Goal: Transaction & Acquisition: Purchase product/service

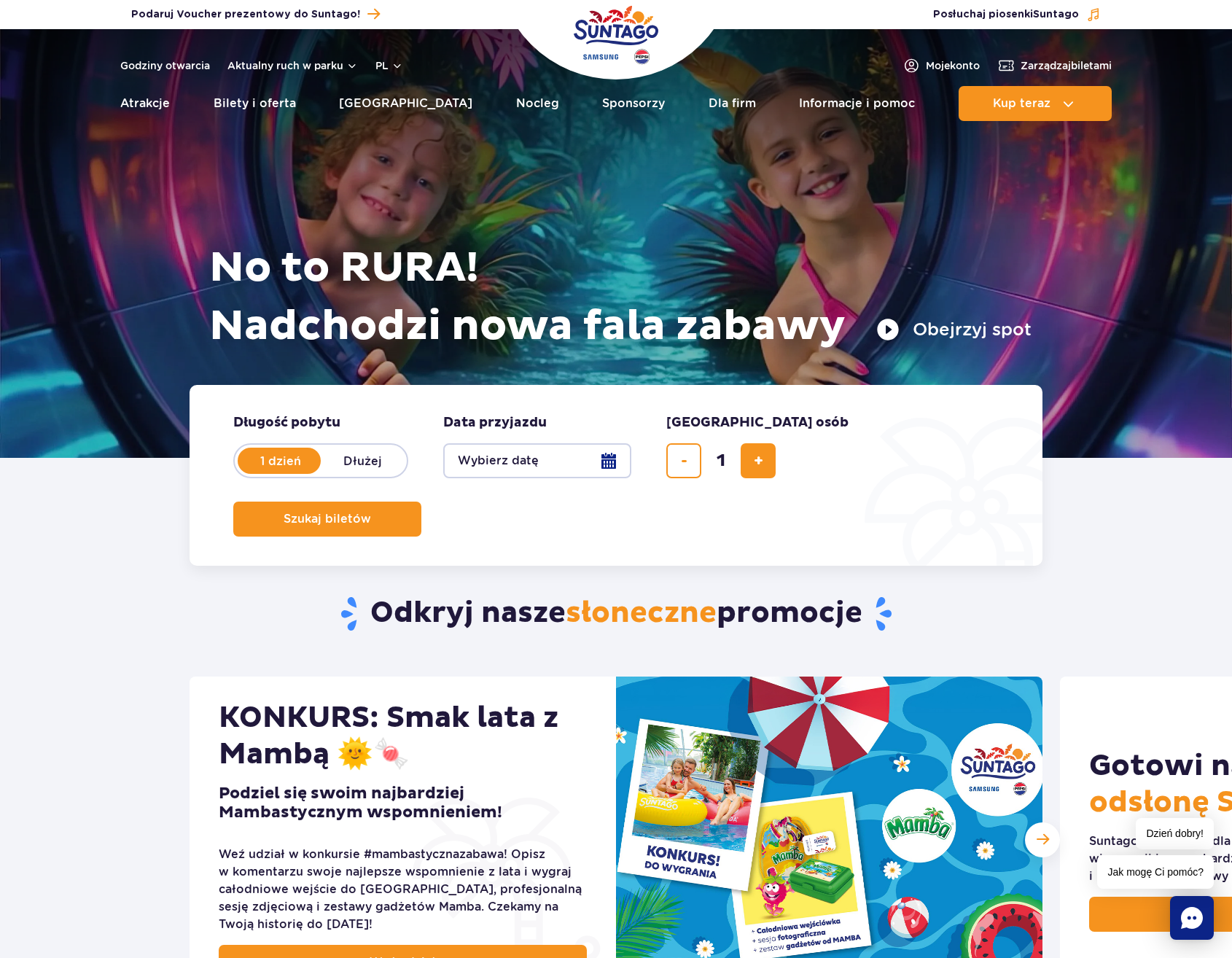
click at [607, 459] on button "Wybierz datę" at bounding box center [536, 460] width 188 height 35
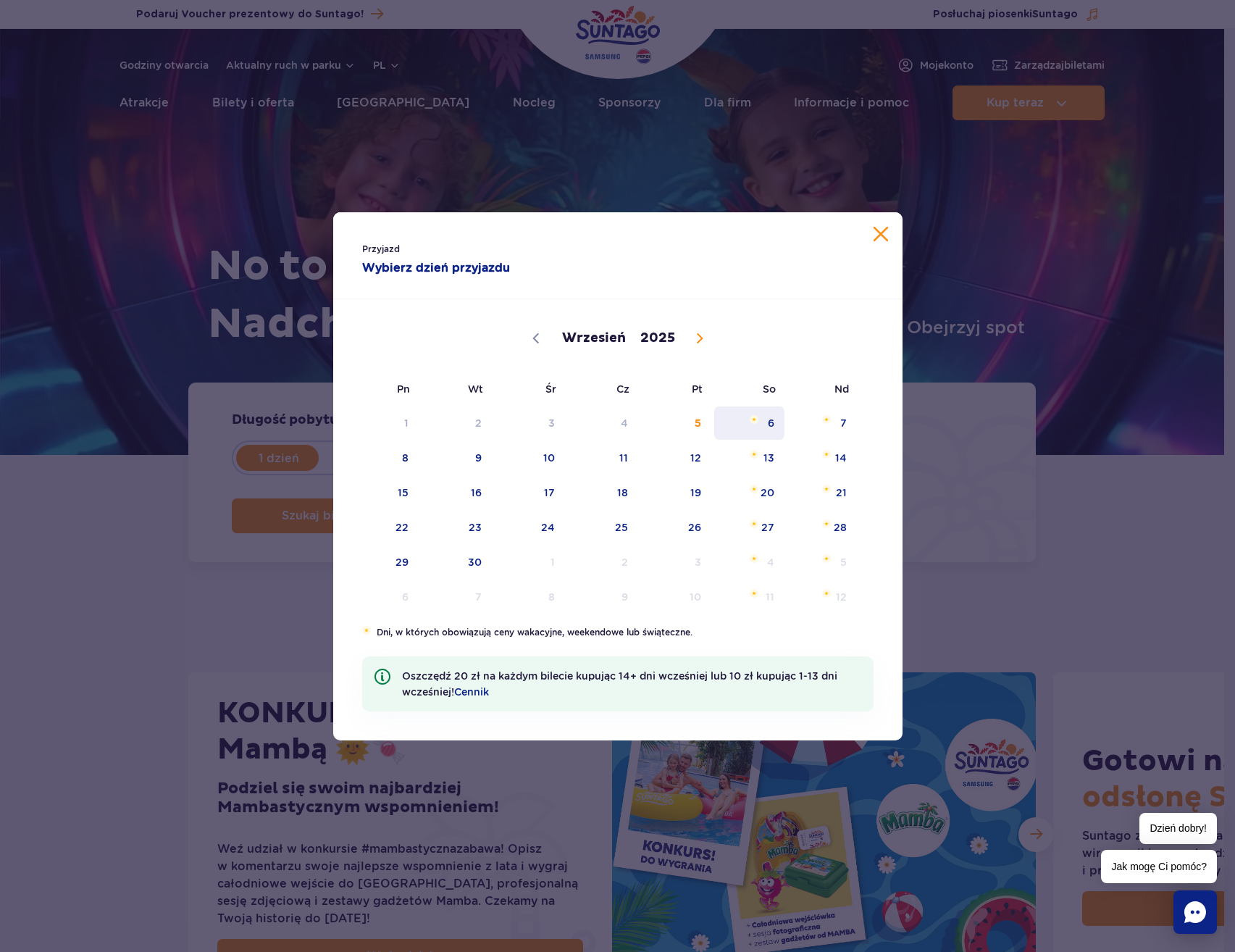
click at [772, 424] on span "6" at bounding box center [749, 423] width 73 height 33
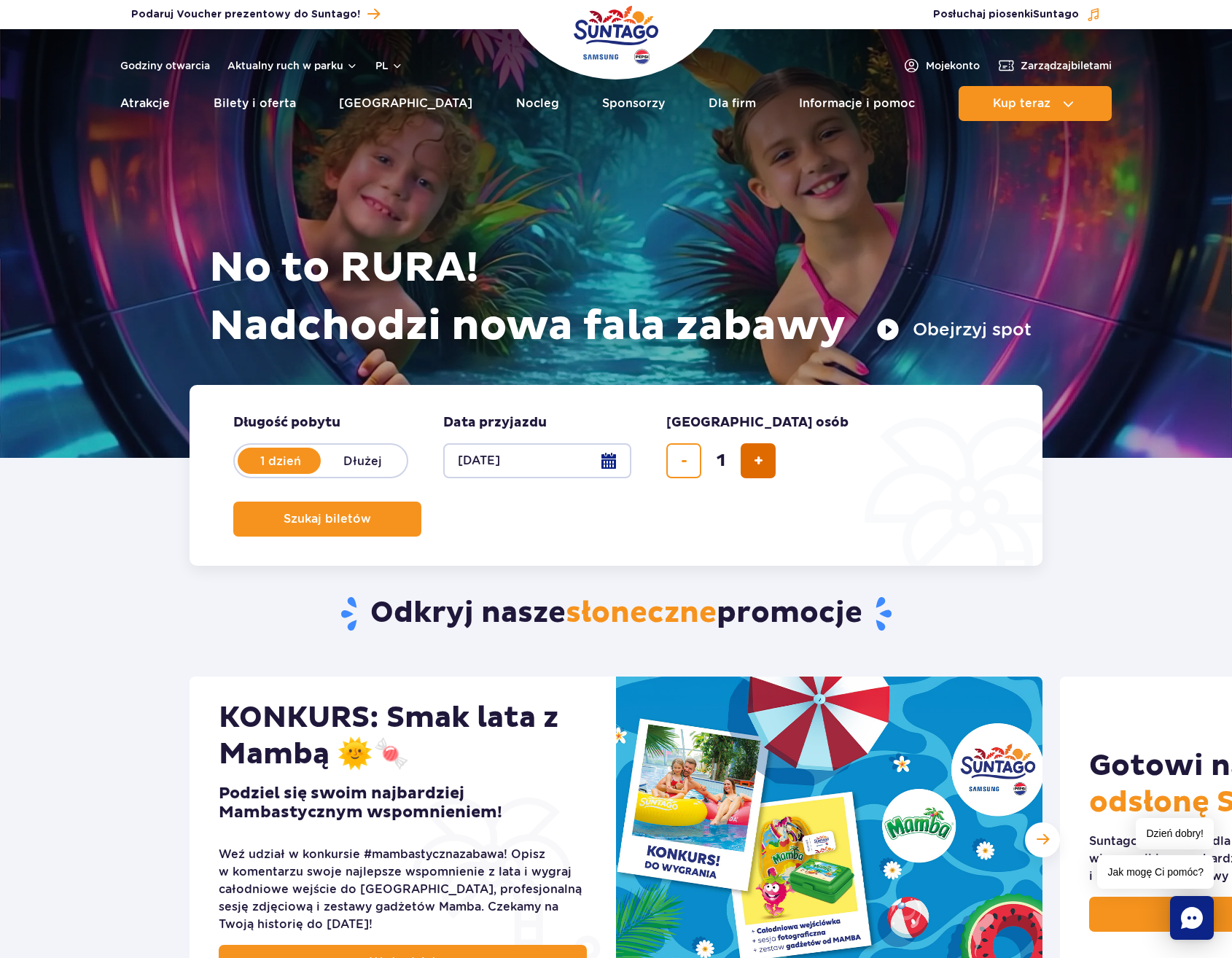
click at [756, 461] on span "dodaj bilet" at bounding box center [758, 461] width 9 height 0
type input "2"
click at [365, 513] on span "Szukaj biletów" at bounding box center [321, 519] width 87 height 13
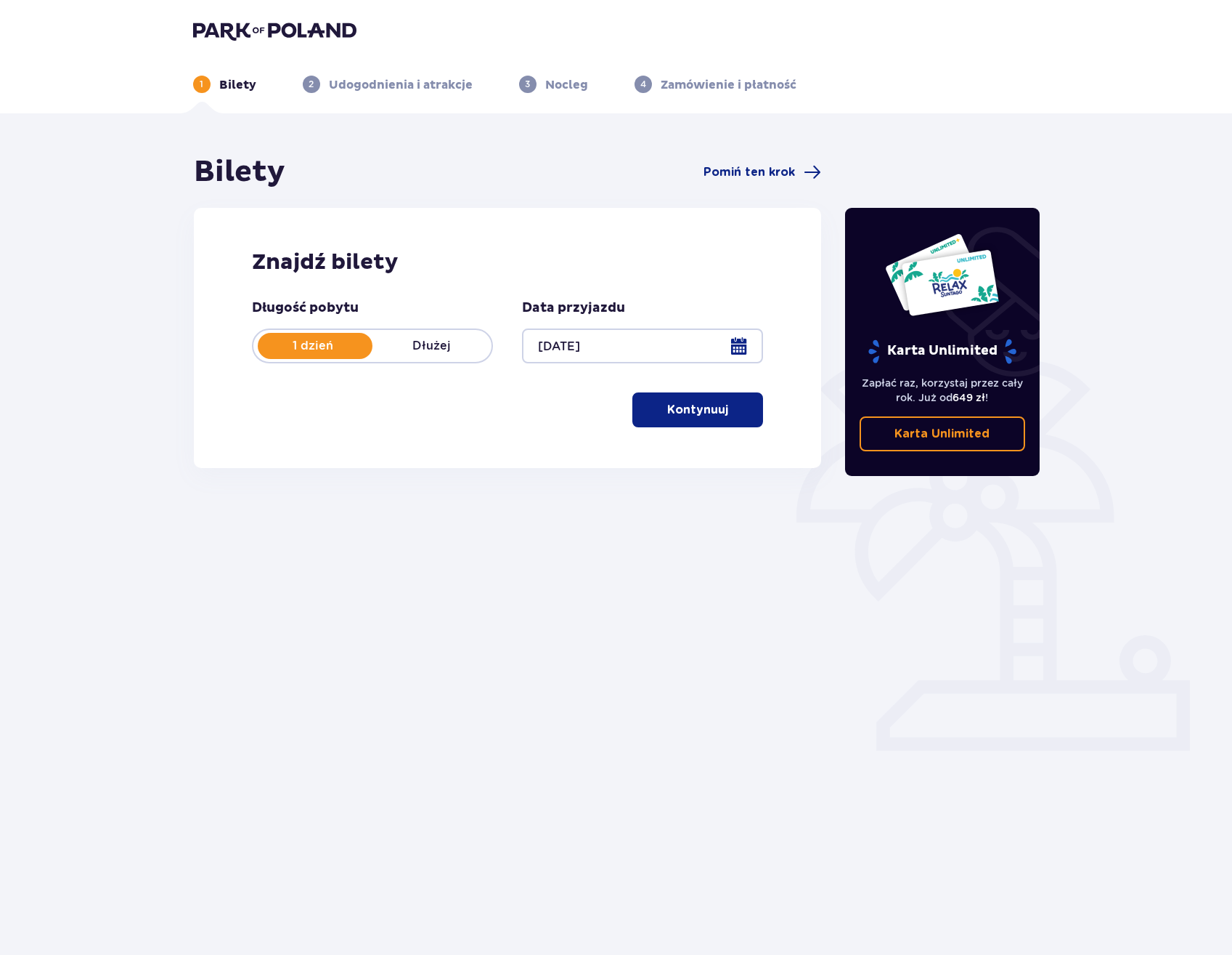
click at [705, 413] on p "Kontynuuj" at bounding box center [697, 410] width 61 height 16
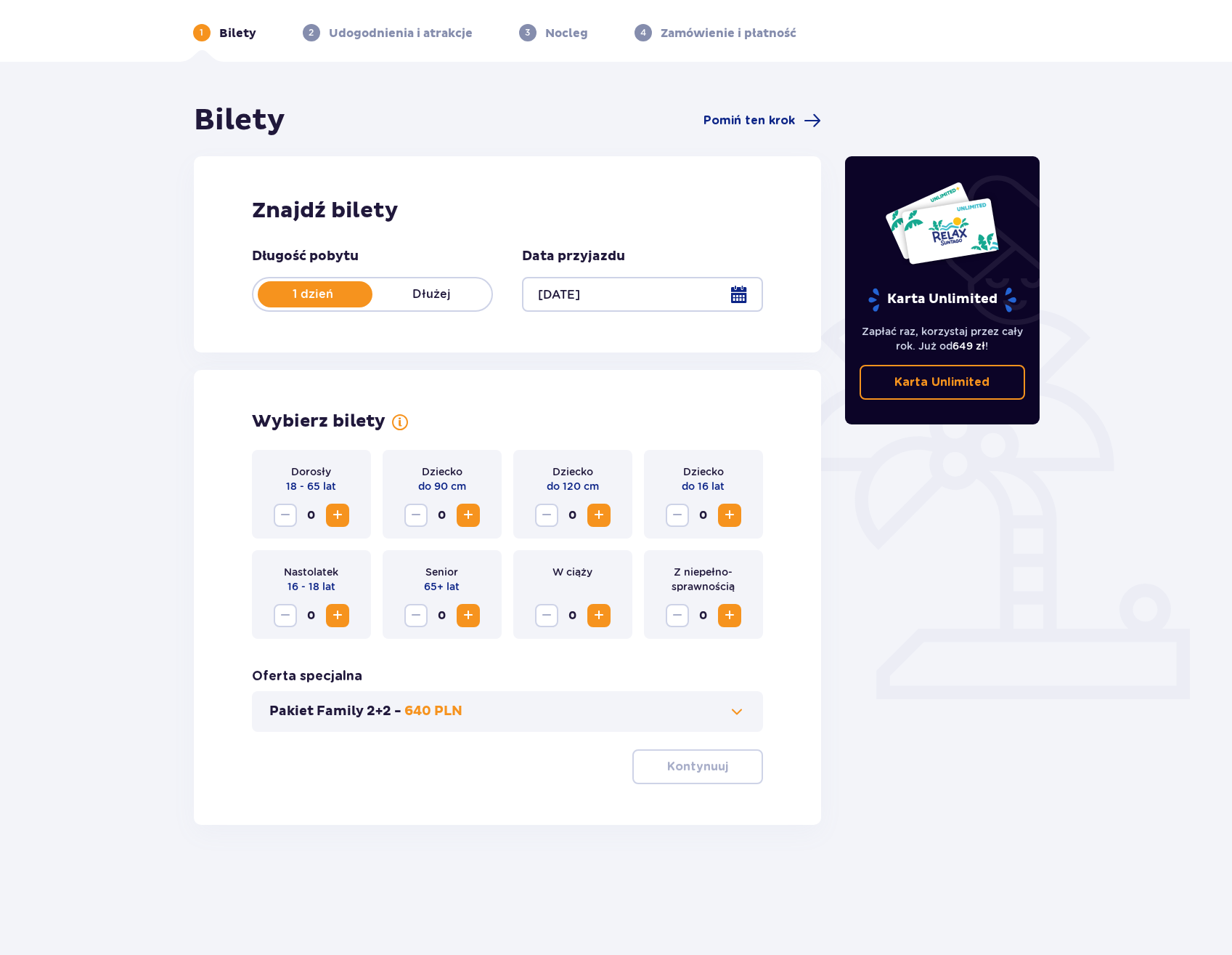
scroll to position [52, 0]
click at [467, 616] on span "Increase" at bounding box center [468, 614] width 17 height 17
click at [686, 771] on p "Kontynuuj" at bounding box center [697, 766] width 61 height 16
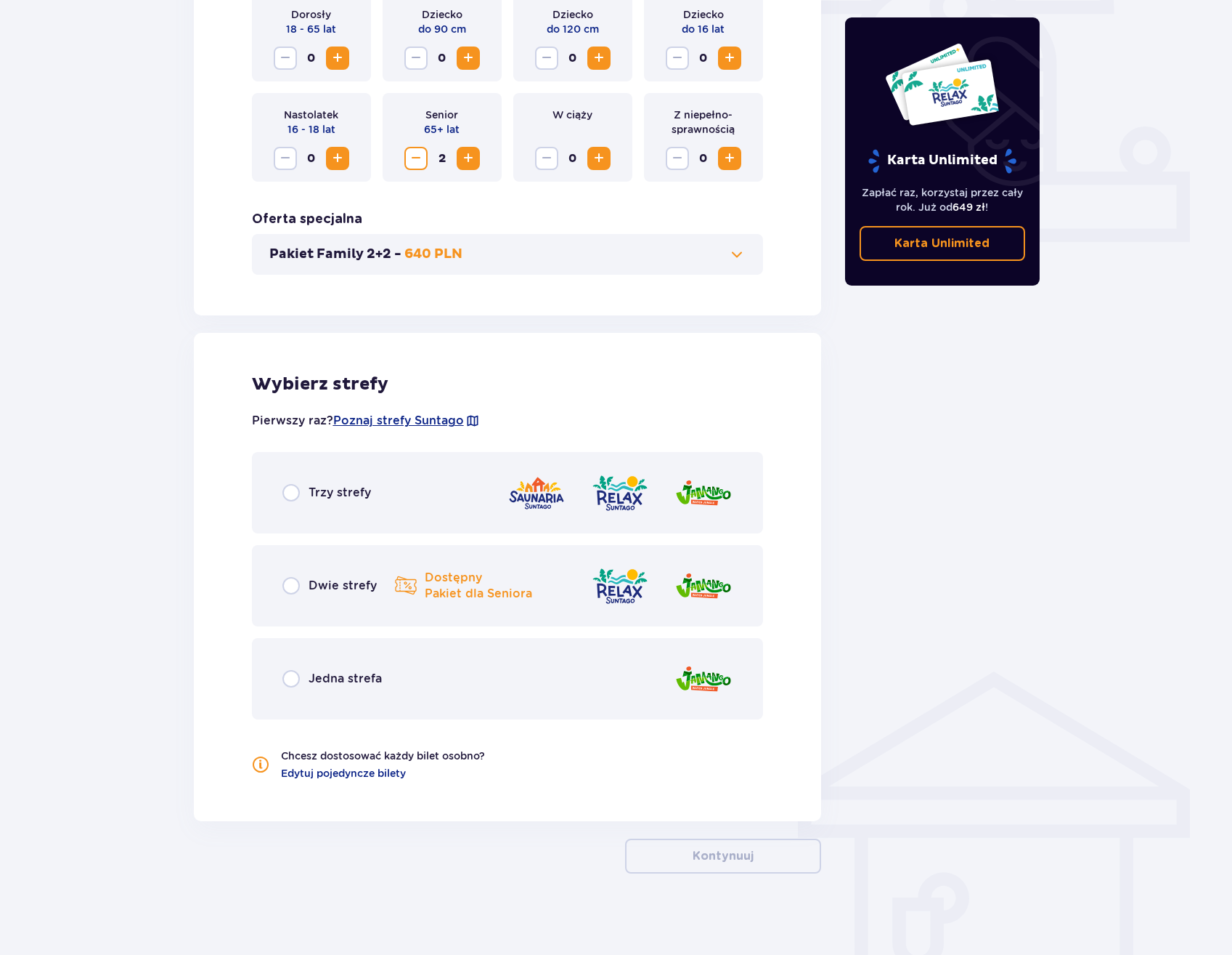
scroll to position [515, 0]
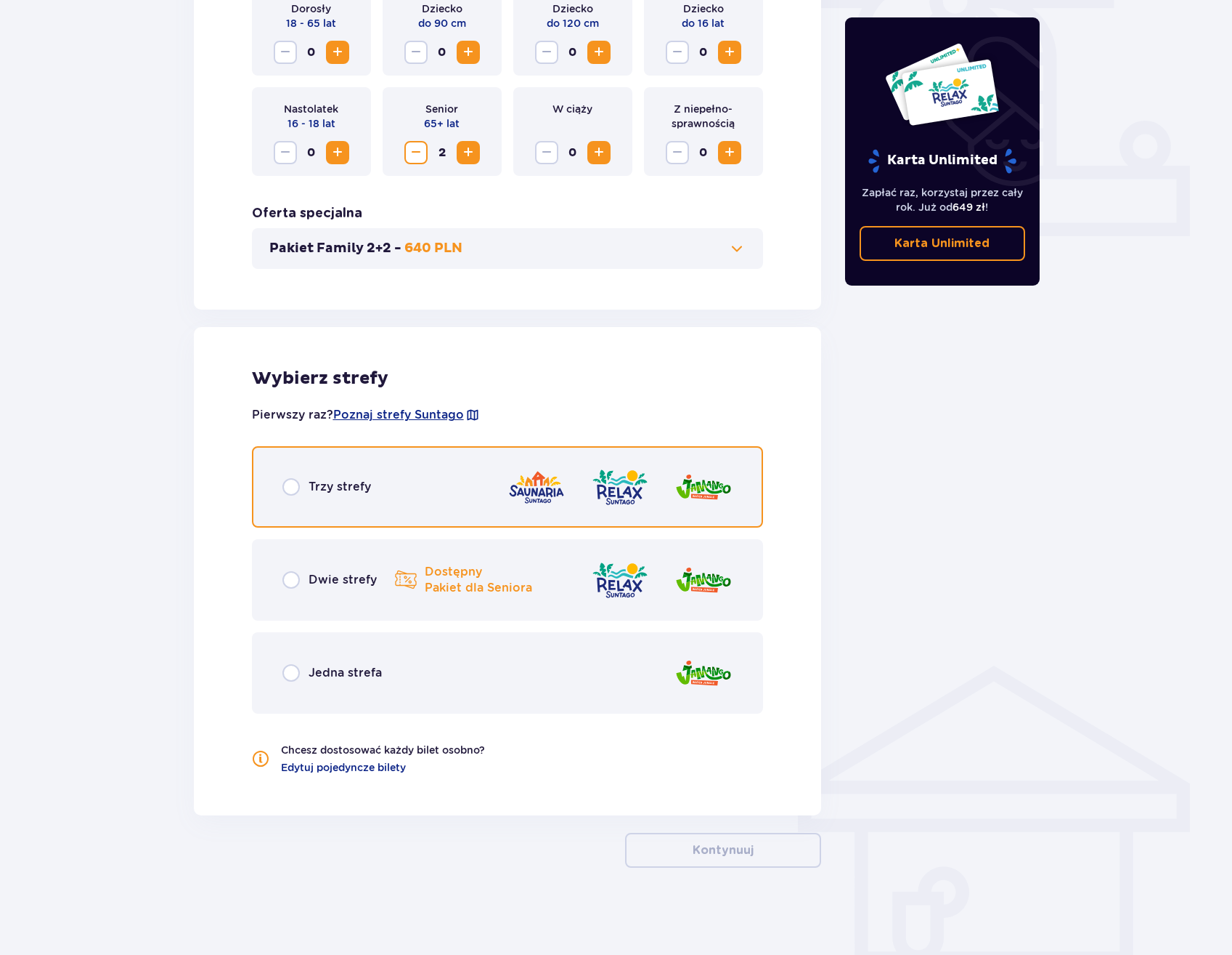
click at [294, 489] on input "radio" at bounding box center [291, 487] width 17 height 17
radio input "true"
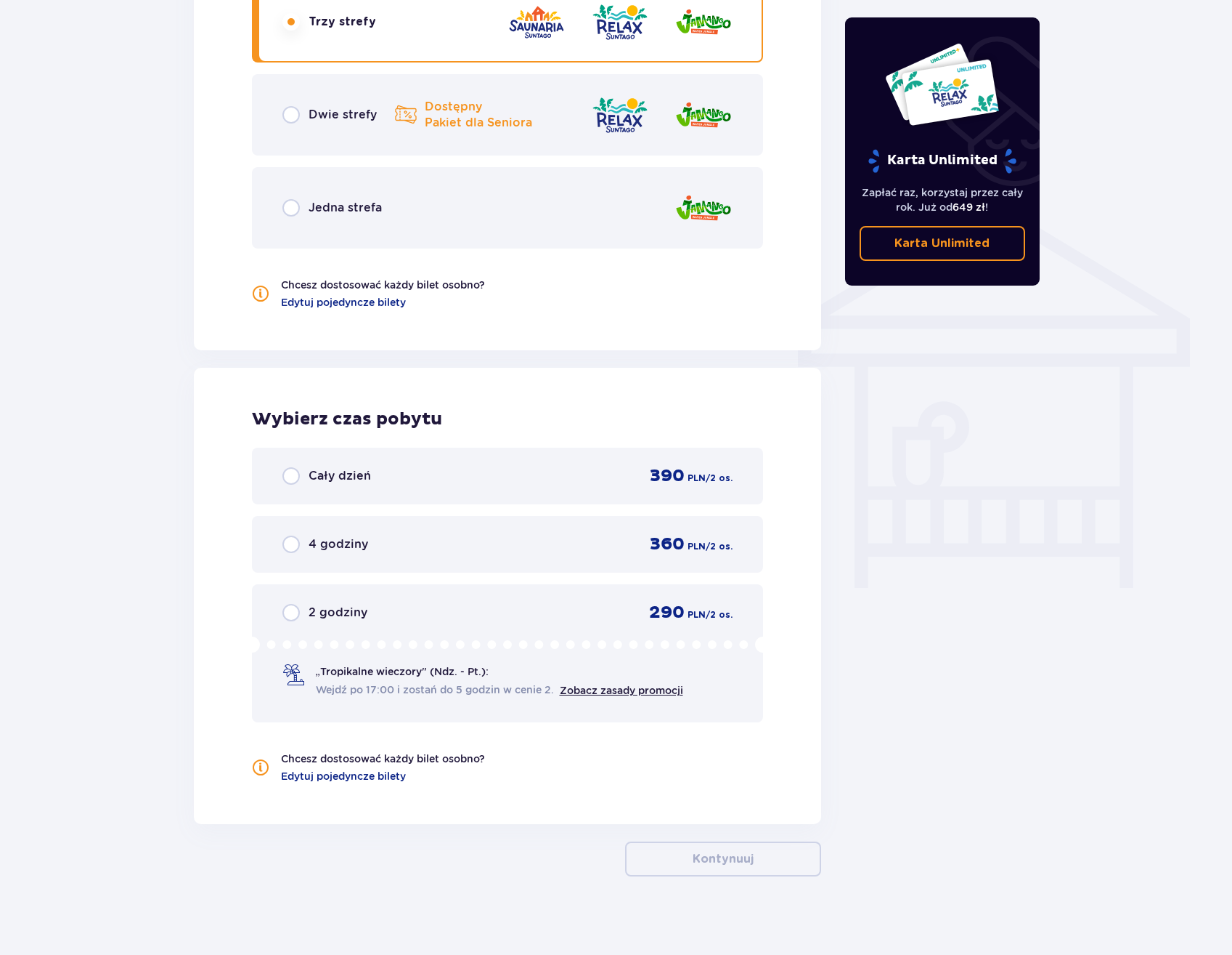
scroll to position [988, 0]
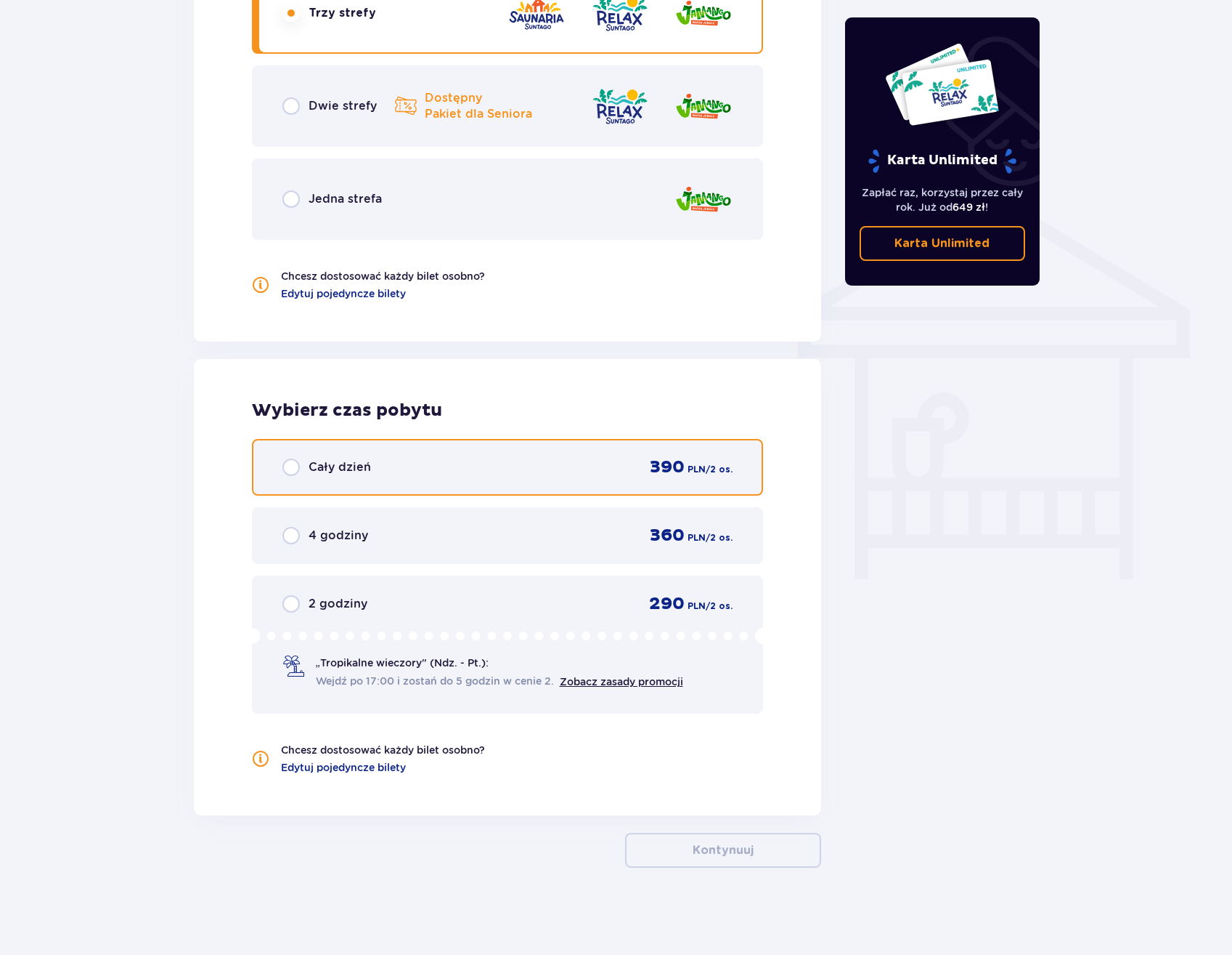
click at [292, 468] on input "radio" at bounding box center [291, 467] width 17 height 17
radio input "true"
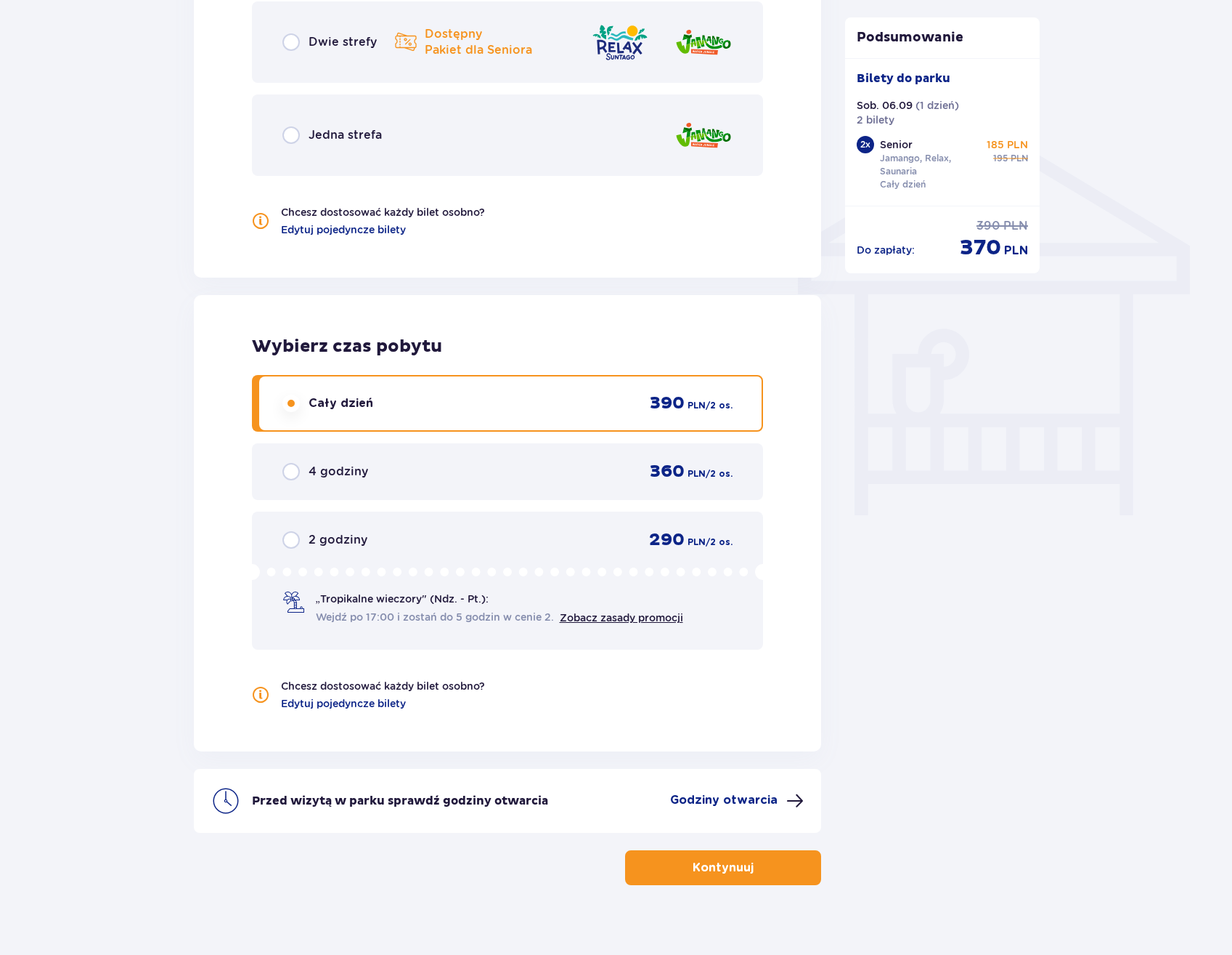
scroll to position [1070, 0]
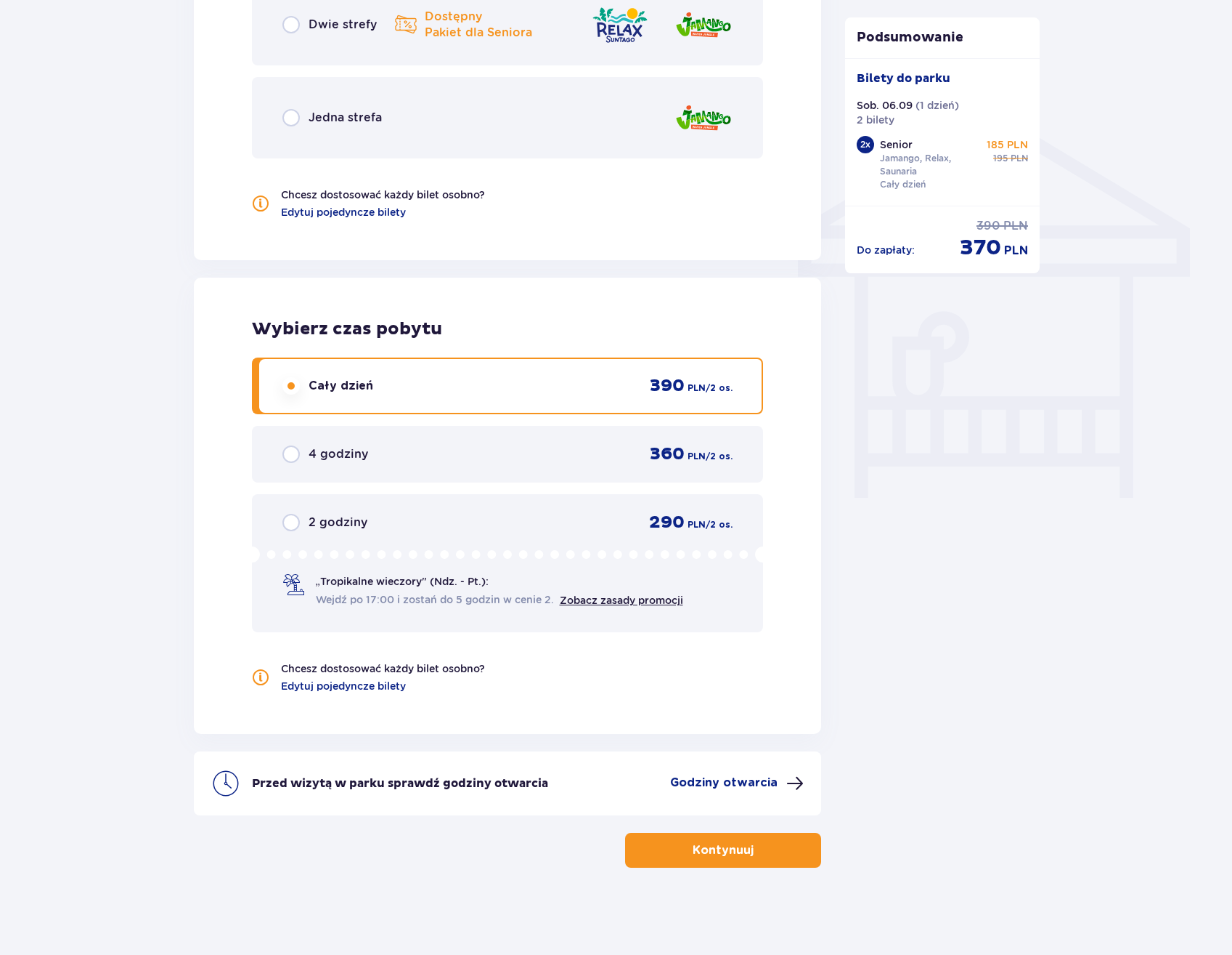
click at [750, 782] on p "Godziny otwarcia" at bounding box center [724, 782] width 108 height 16
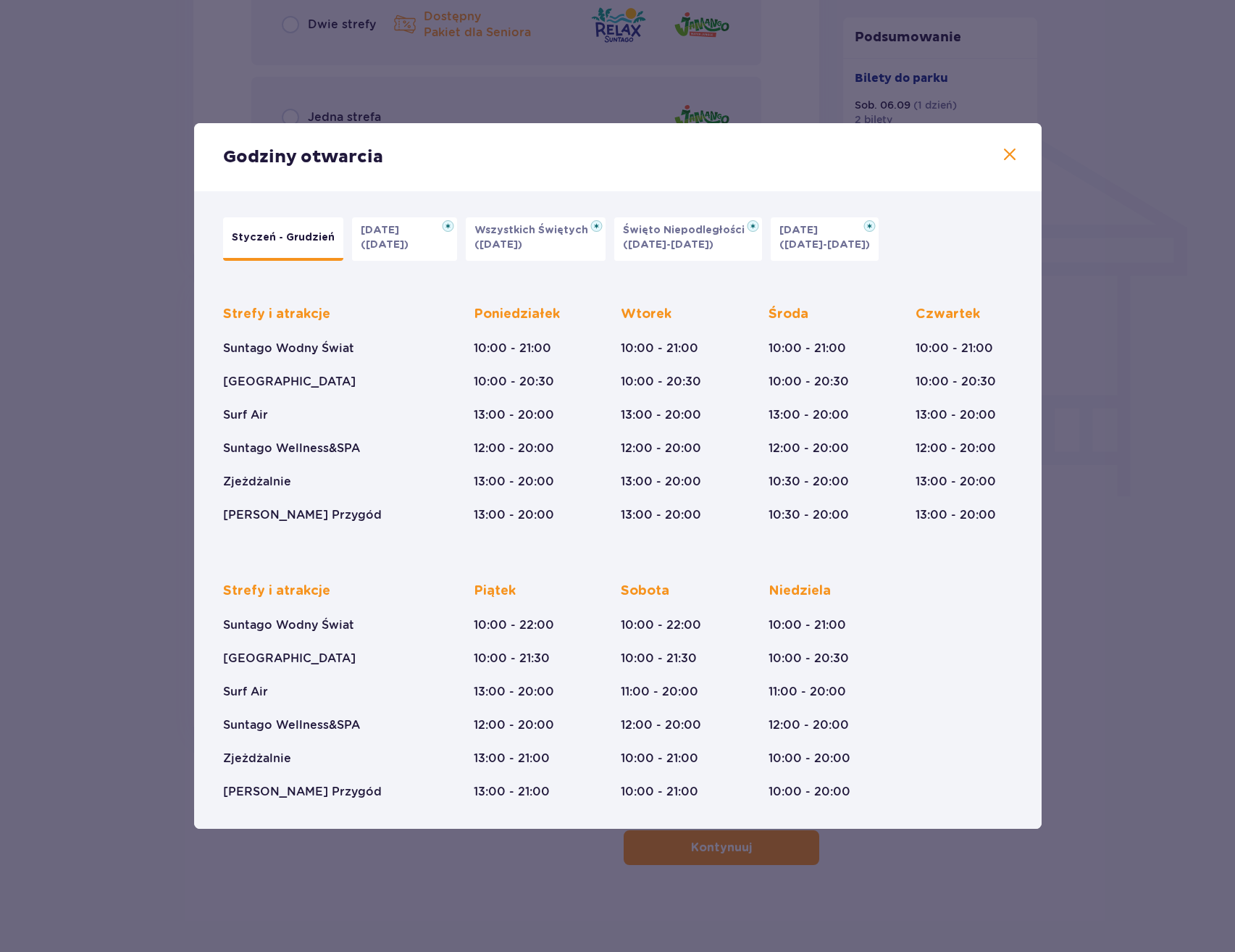
click at [1007, 151] on span at bounding box center [1009, 154] width 17 height 17
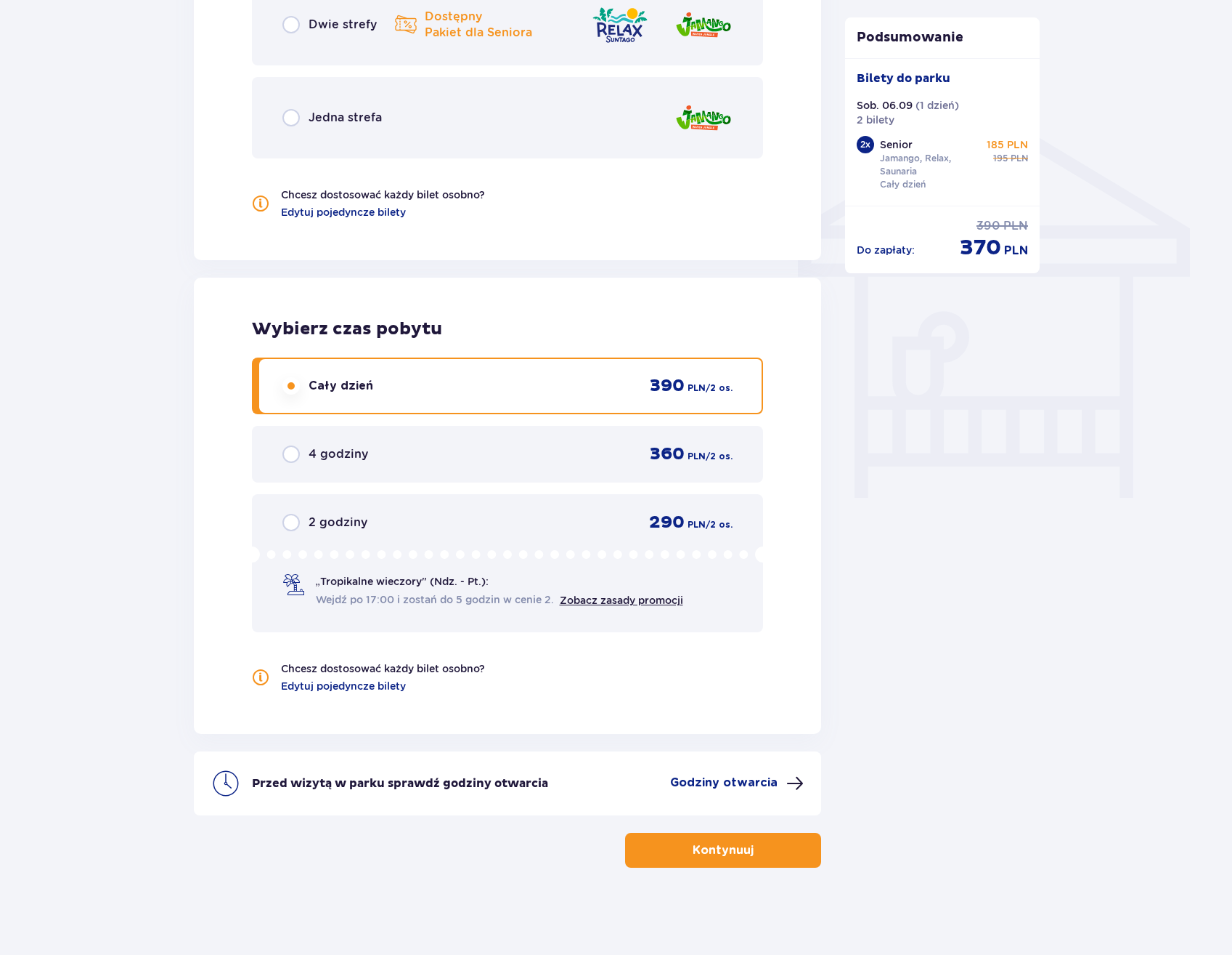
click at [743, 852] on button "Kontynuuj" at bounding box center [723, 850] width 196 height 35
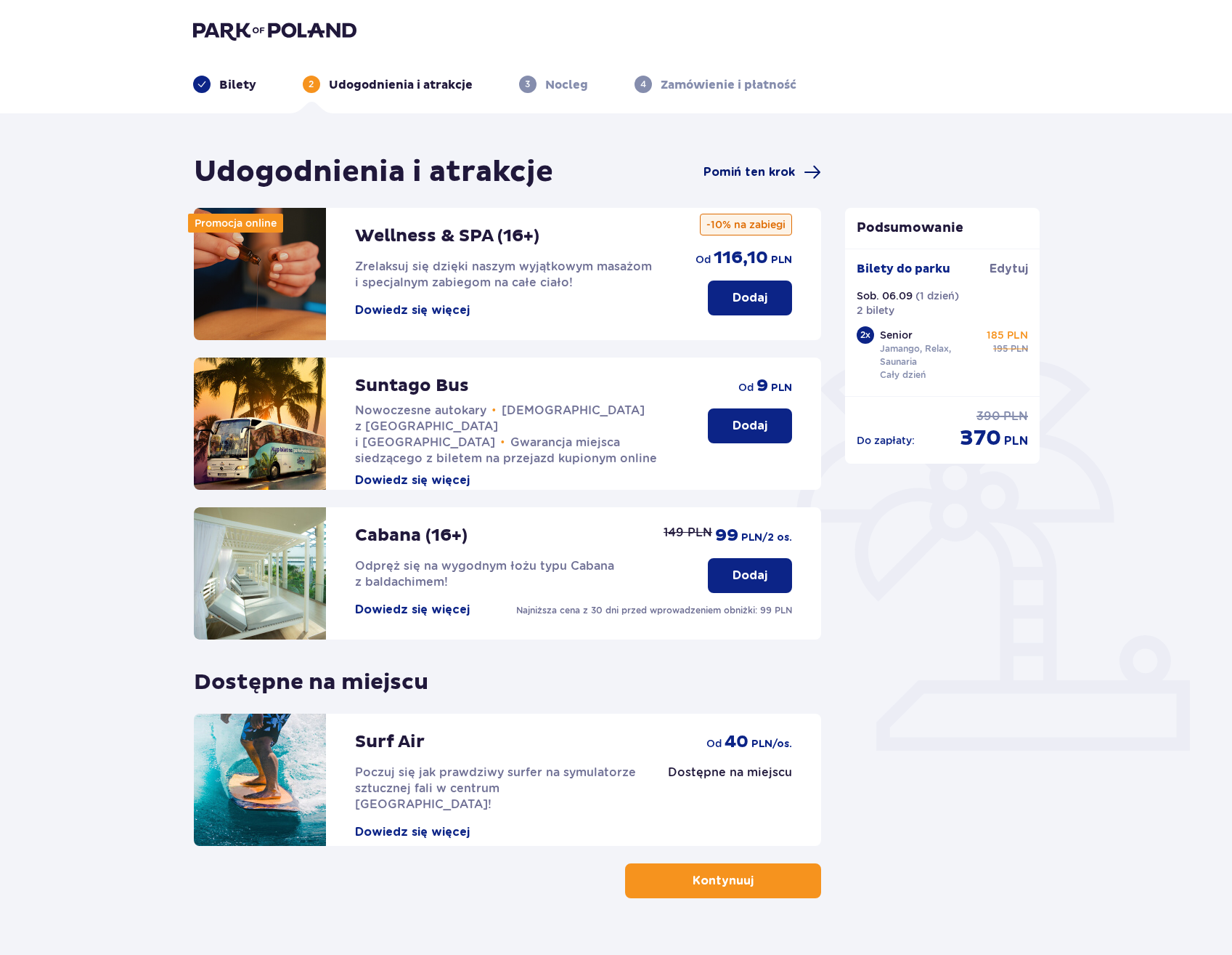
click at [777, 175] on span "Pomiń ten krok" at bounding box center [748, 173] width 91 height 16
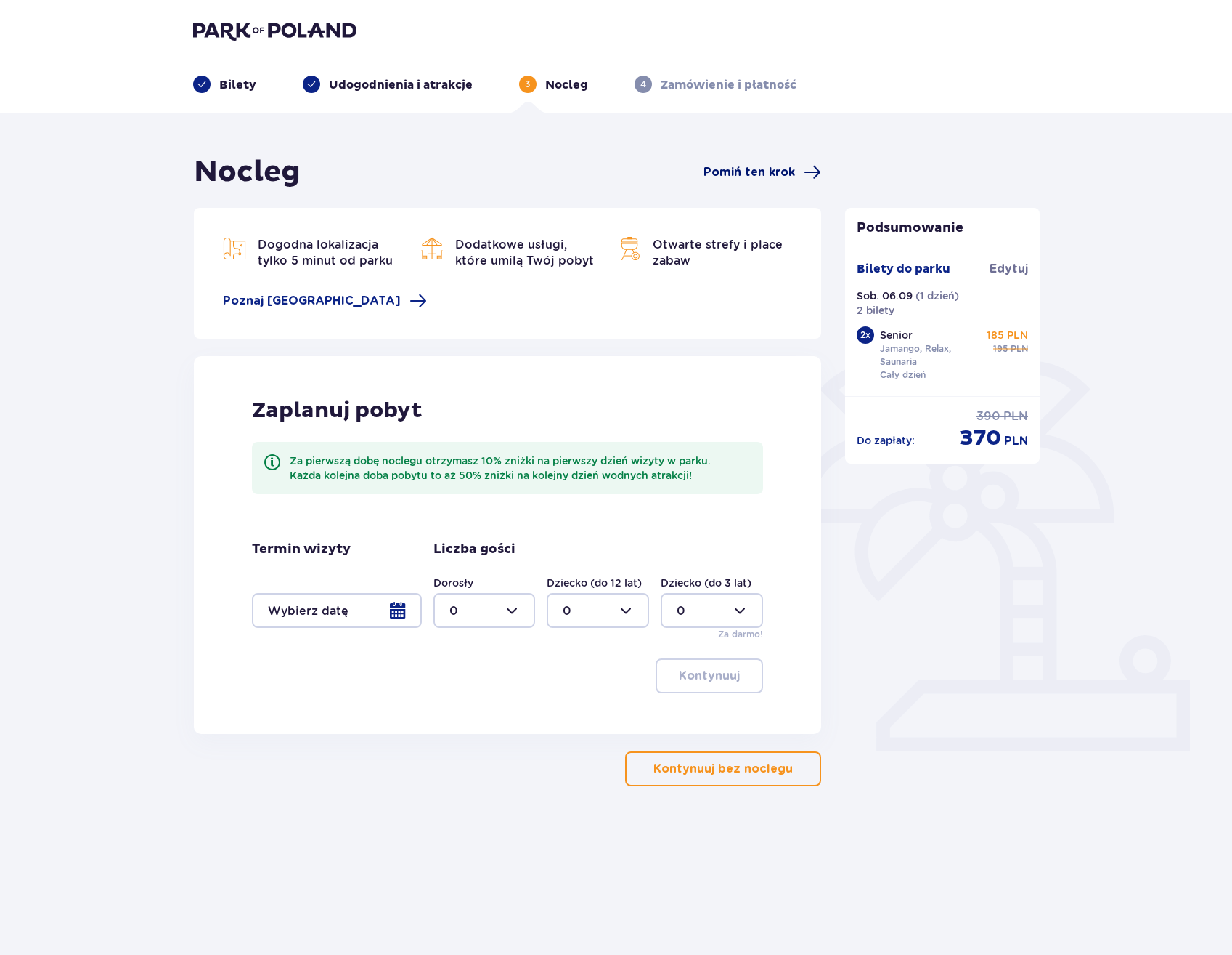
click at [777, 168] on span "Pomiń ten krok" at bounding box center [748, 173] width 91 height 16
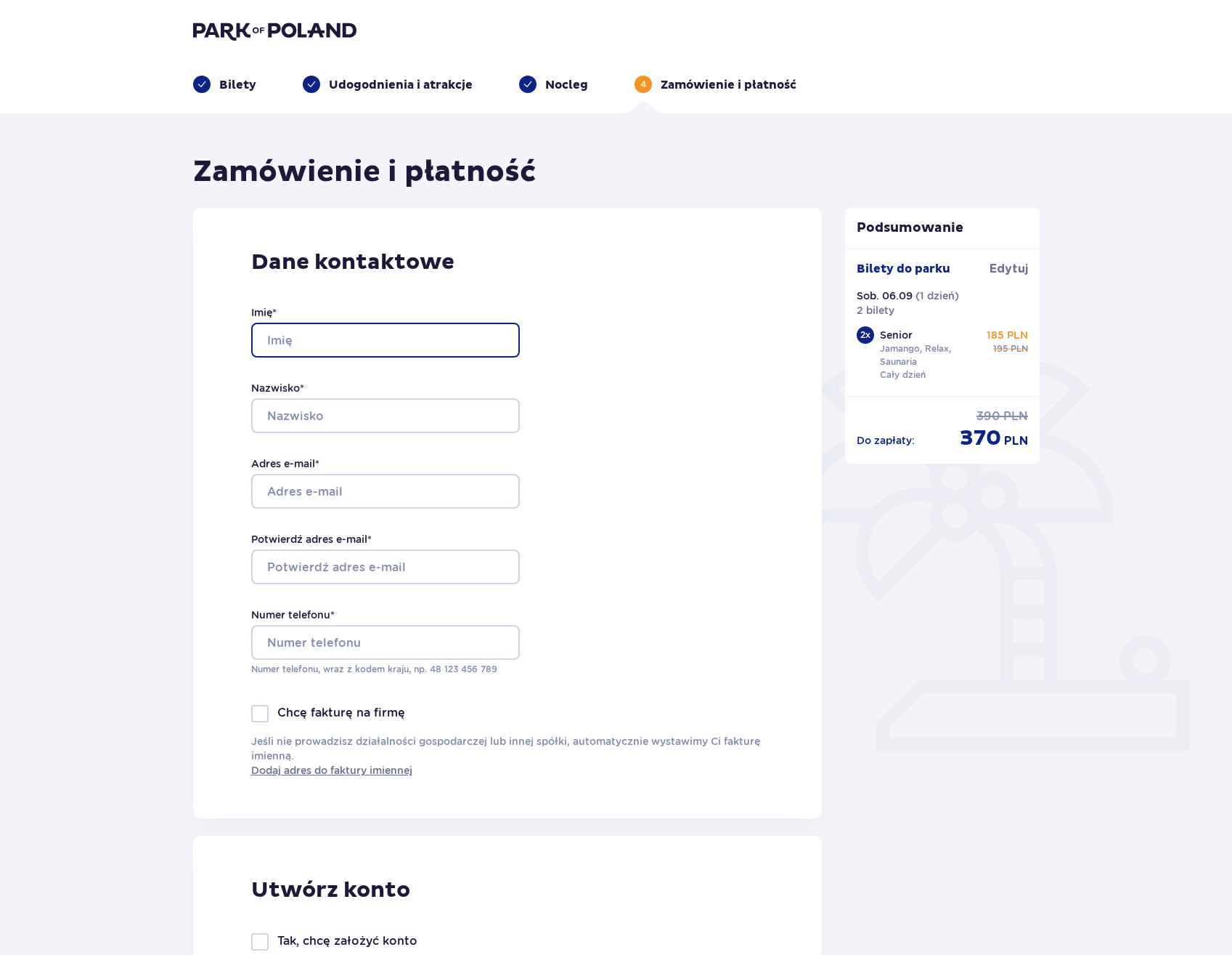
click at [445, 331] on input "Imię *" at bounding box center [385, 340] width 268 height 35
type input "Irena"
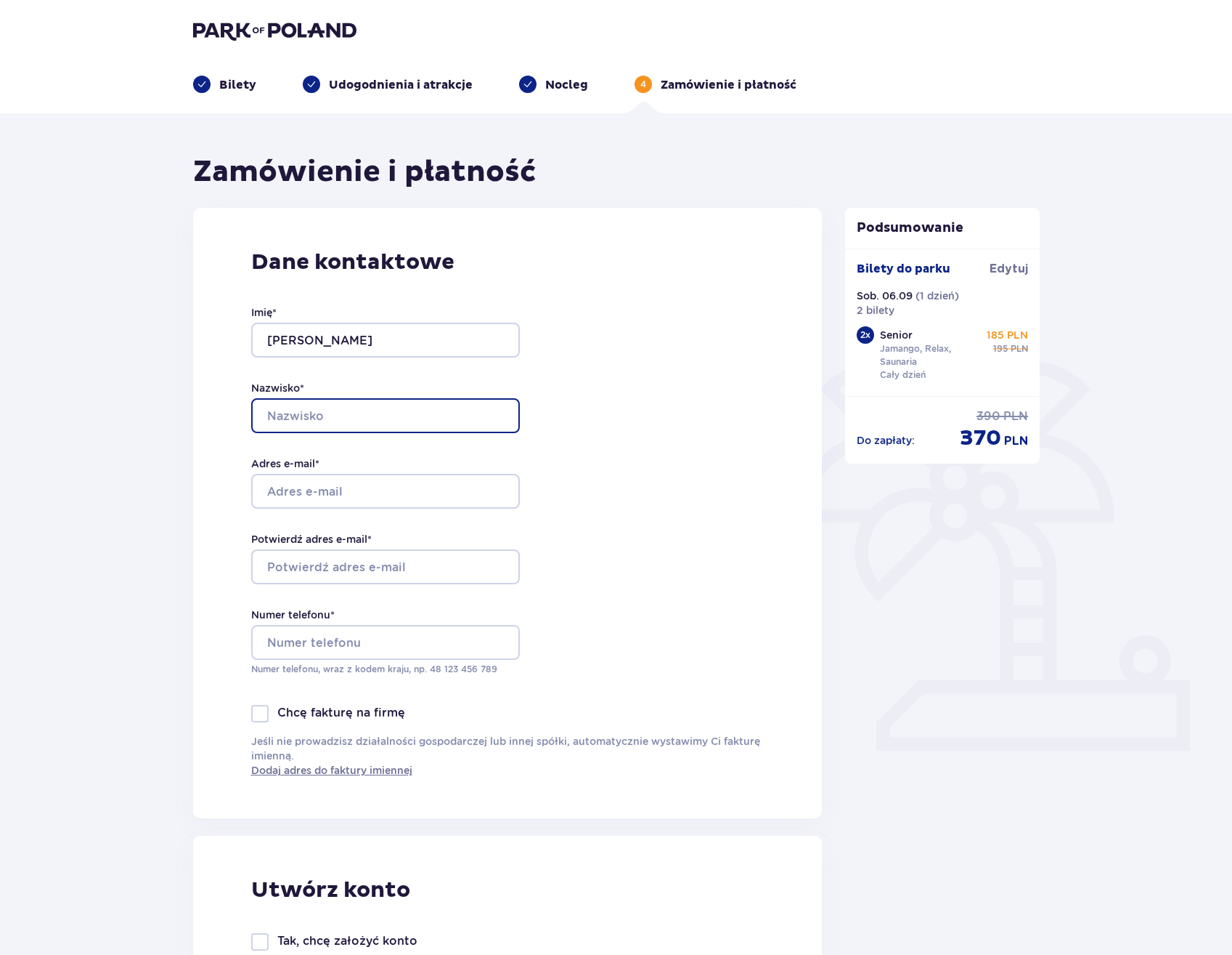
type input "Pruszko"
type input "irenapruszko@o2.pl"
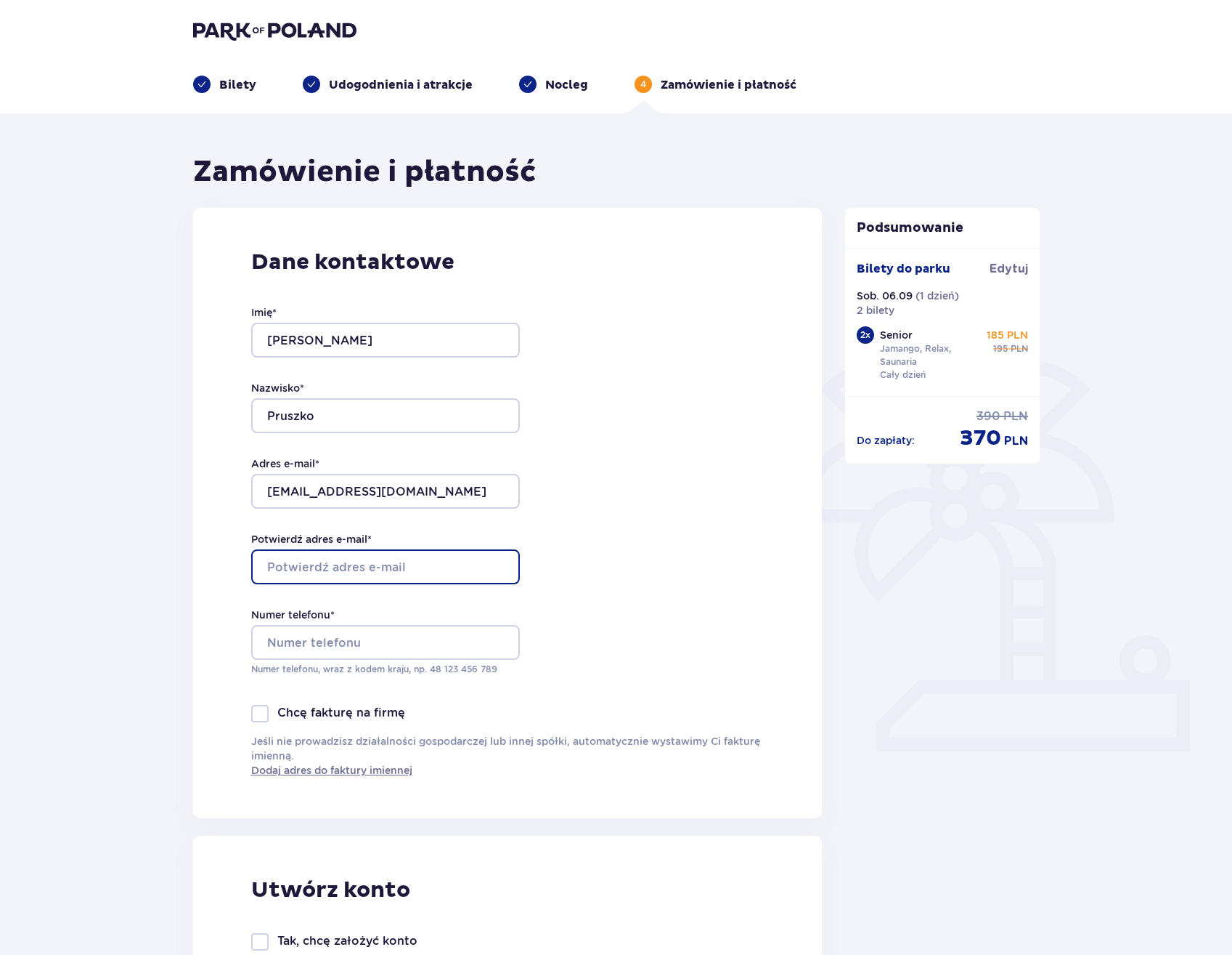
type input "irenapruszko@o2.pl"
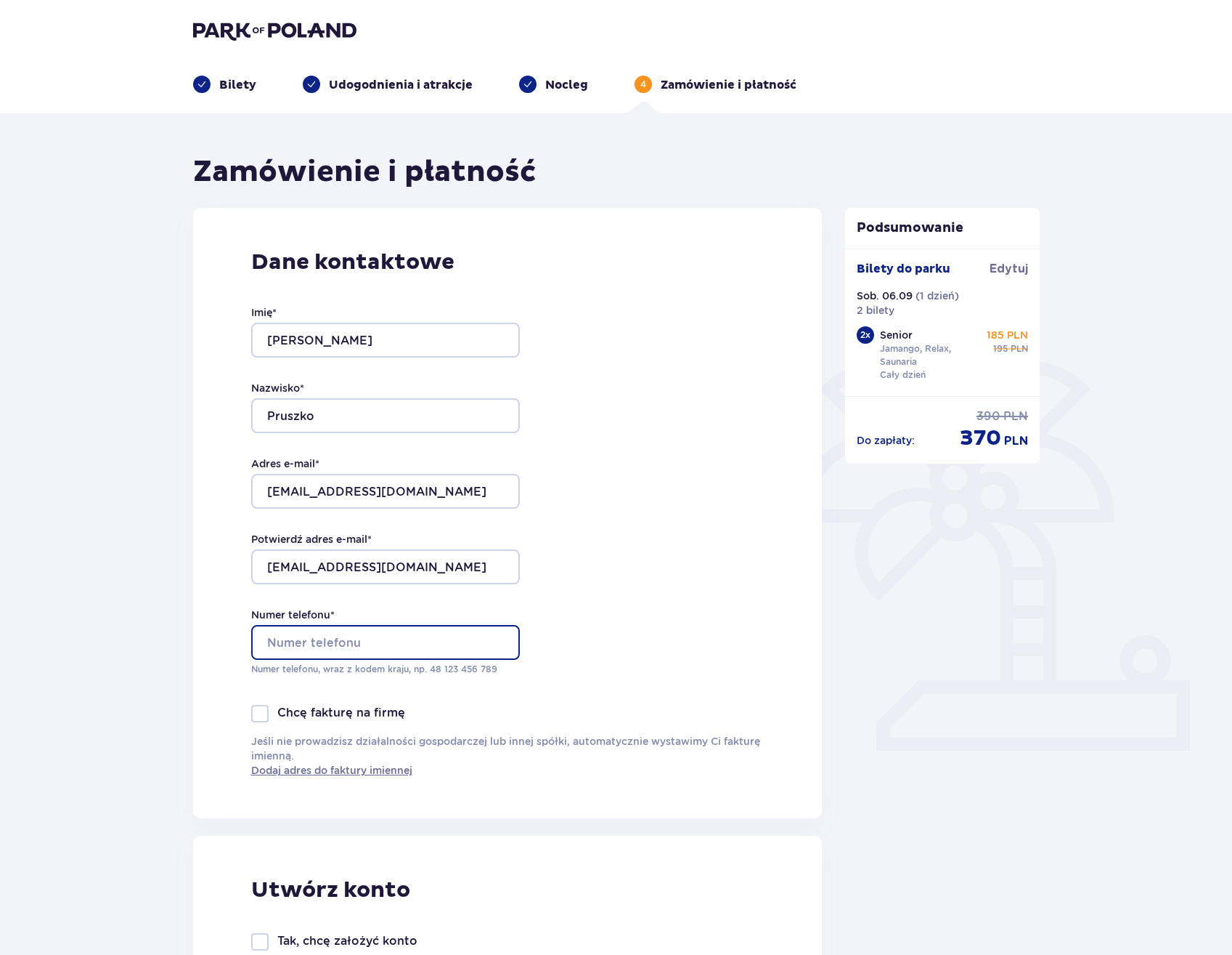
click at [370, 641] on input "Numer telefonu *" at bounding box center [385, 642] width 268 height 35
type input "602173925"
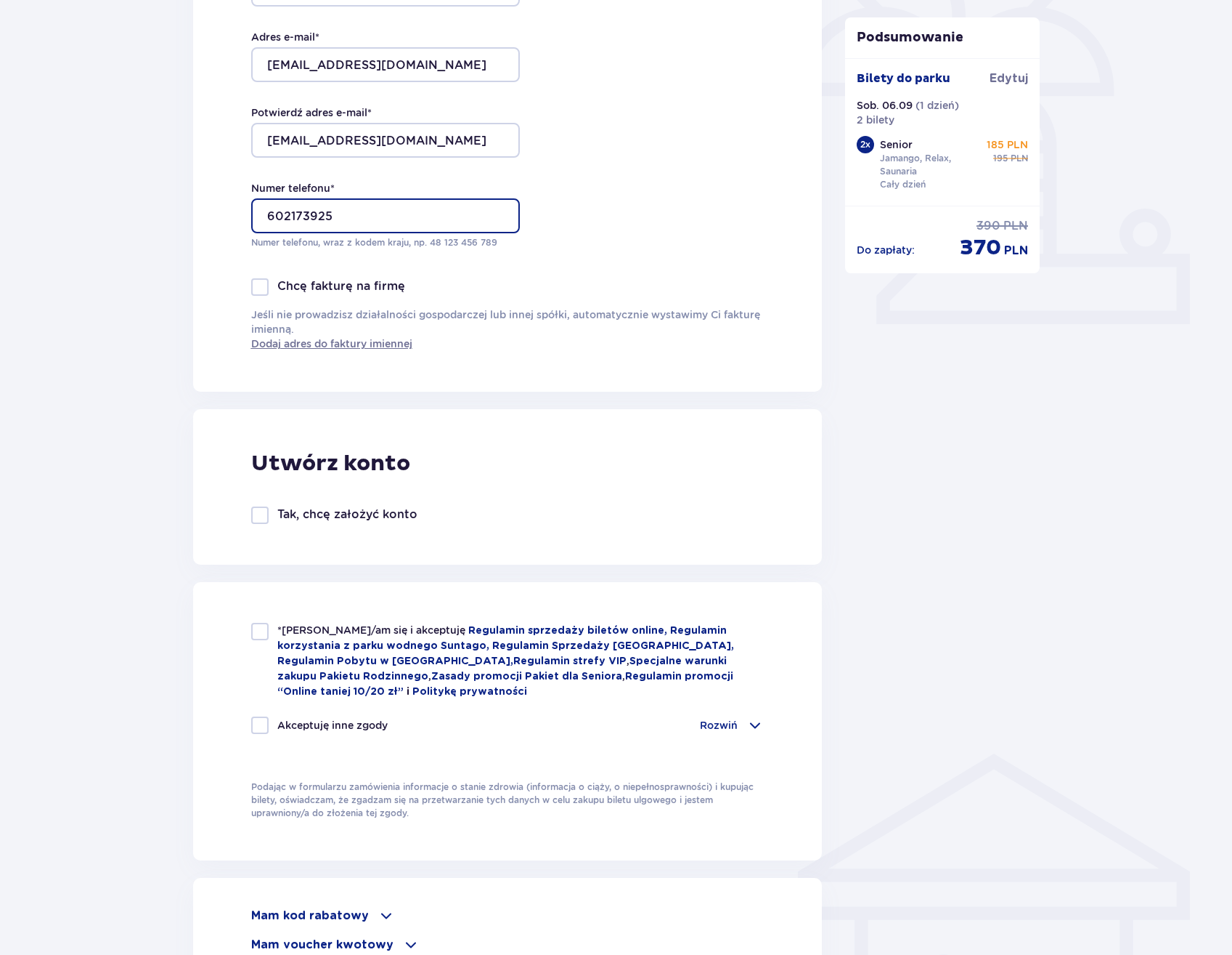
scroll to position [435, 0]
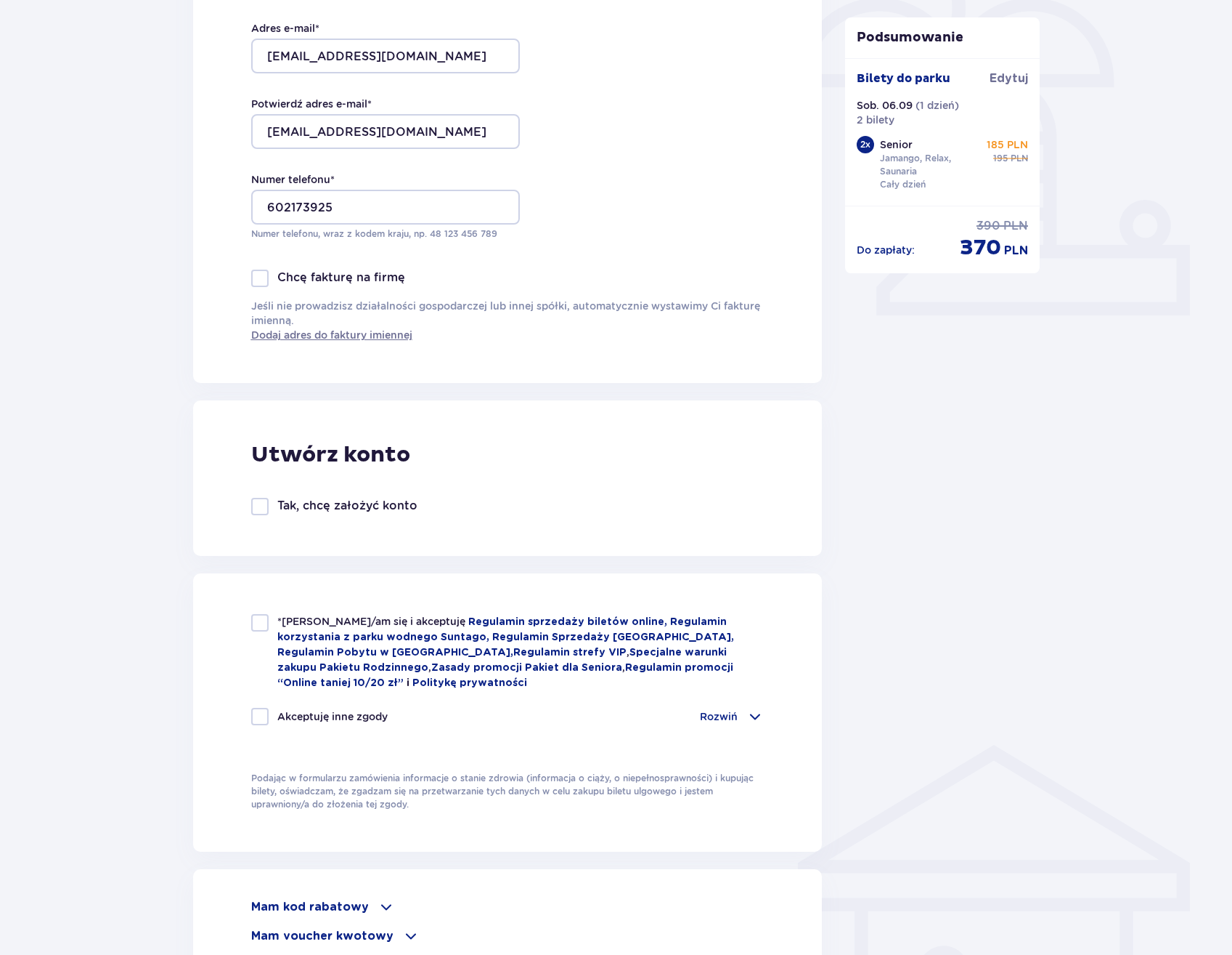
click at [260, 618] on div at bounding box center [259, 622] width 17 height 17
checkbox input "true"
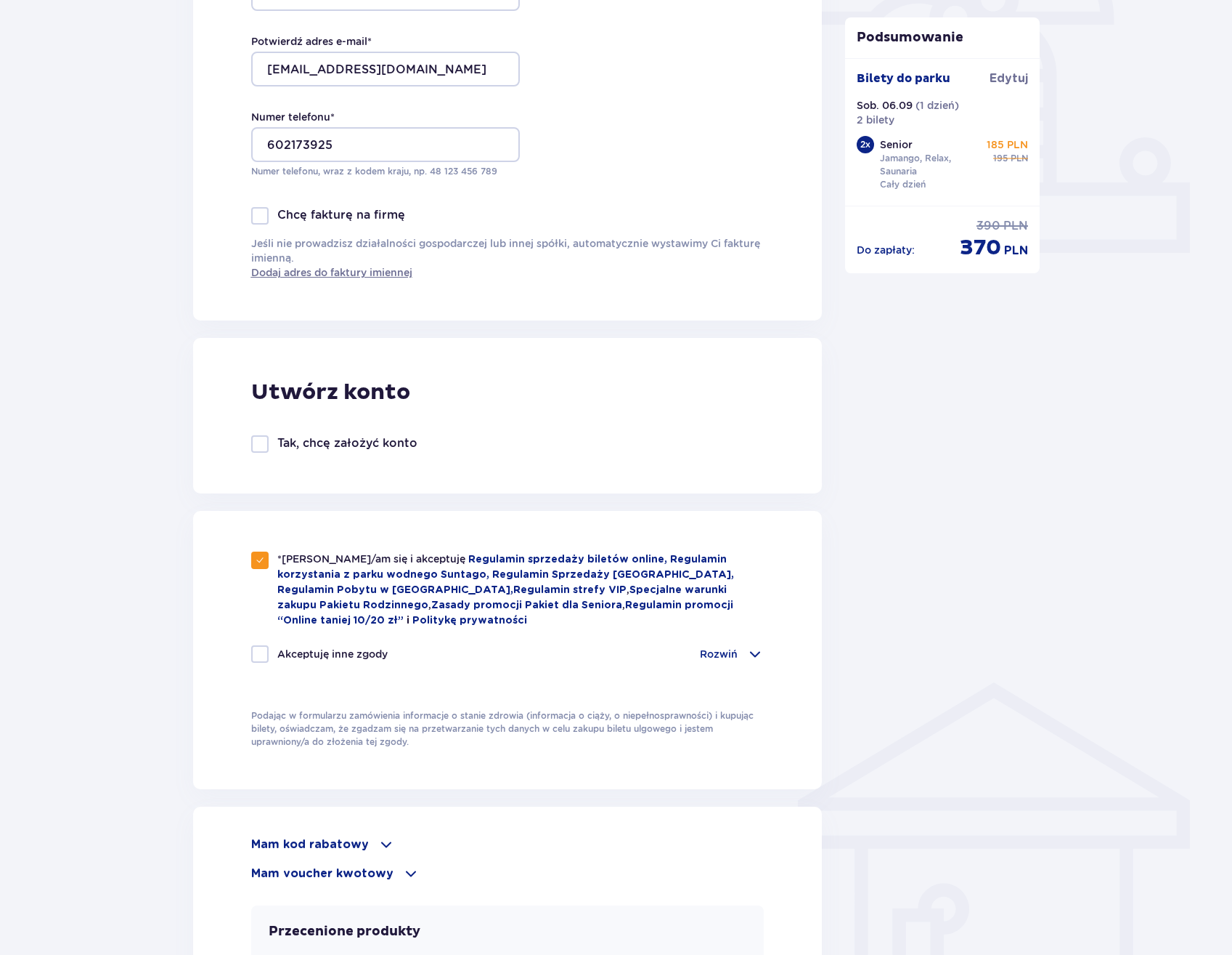
scroll to position [516, 0]
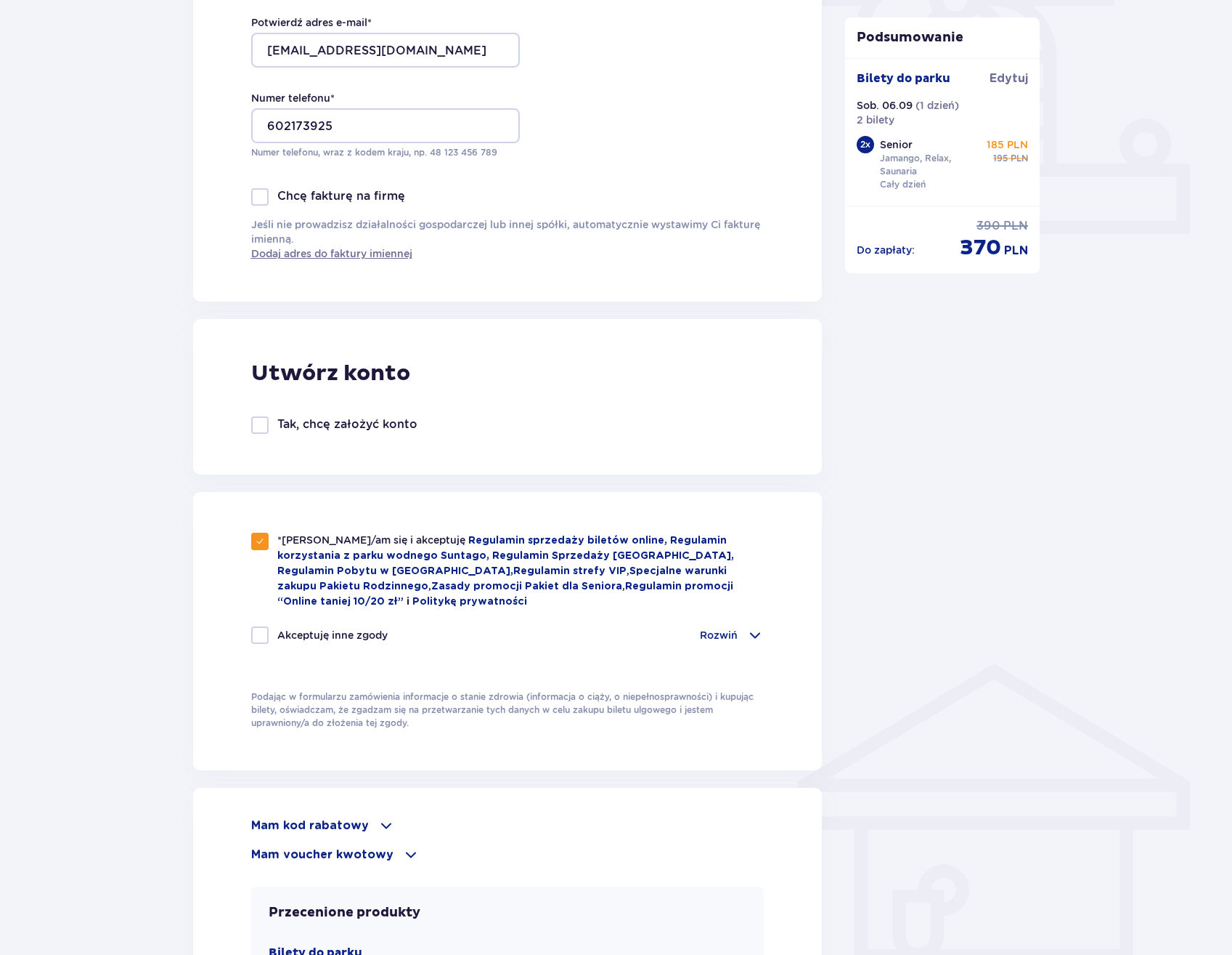
click at [751, 631] on span at bounding box center [755, 635] width 17 height 17
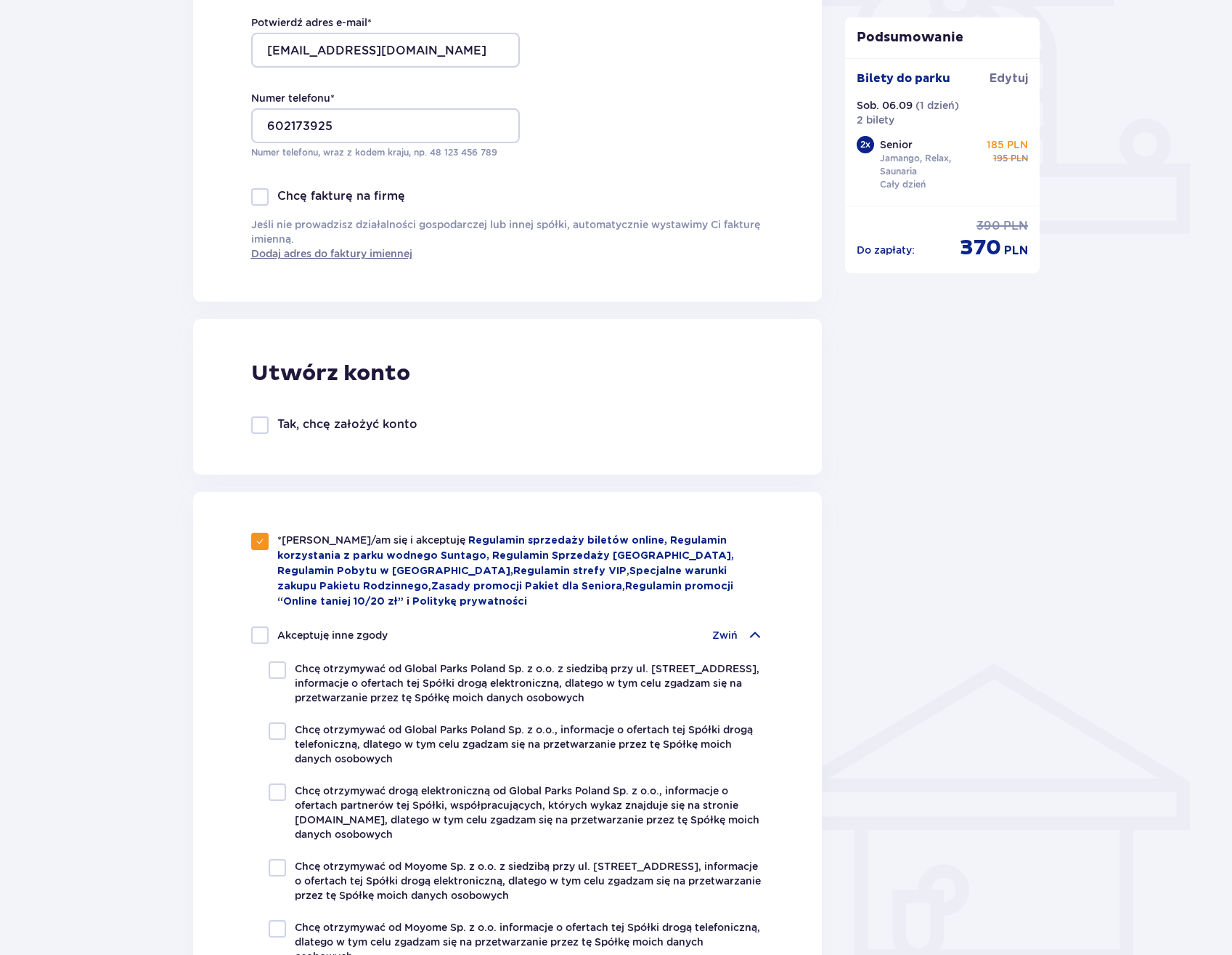
click at [731, 630] on p "Zwiń" at bounding box center [725, 635] width 25 height 14
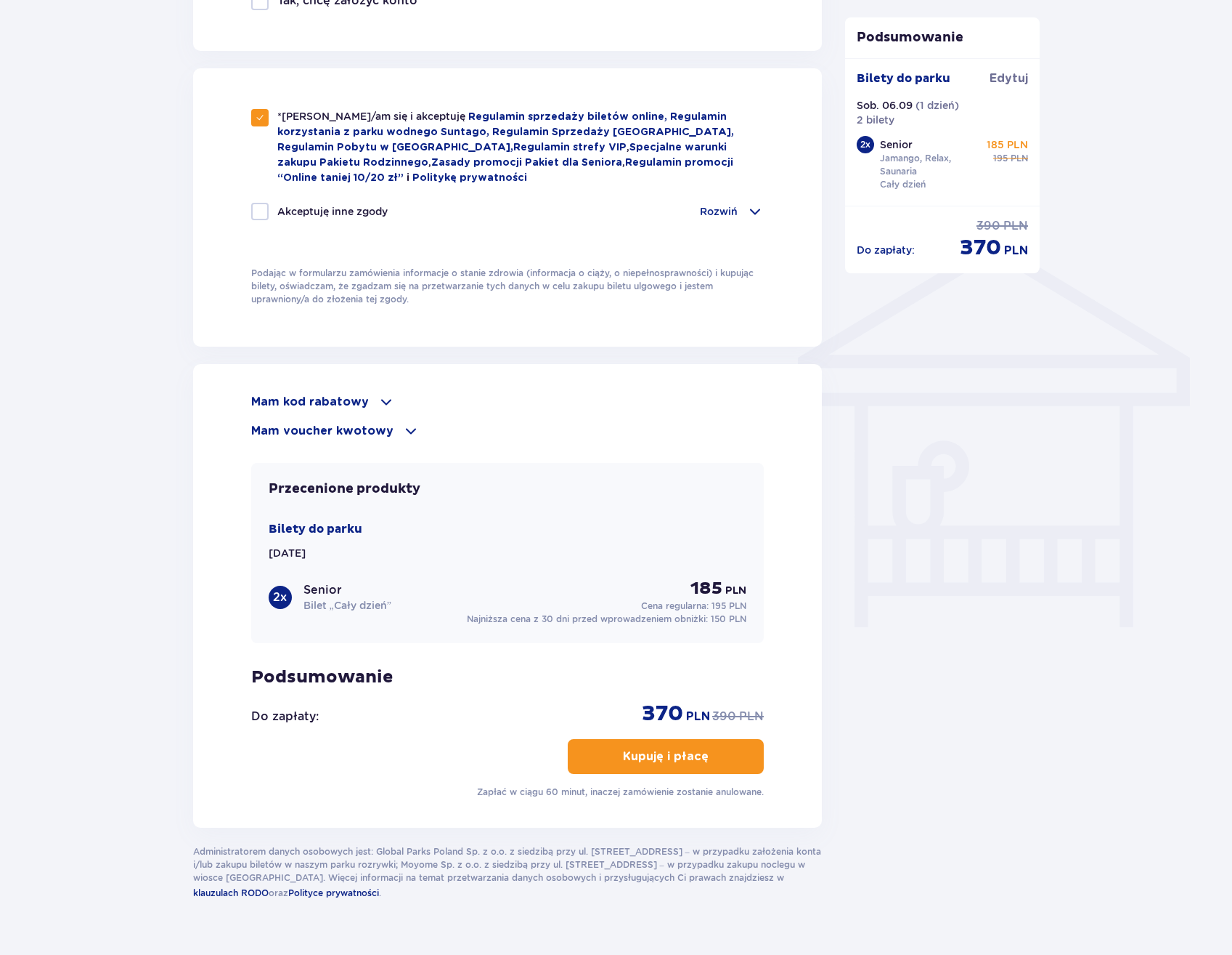
scroll to position [941, 0]
click at [657, 748] on p "Kupuję i płacę" at bounding box center [665, 756] width 86 height 16
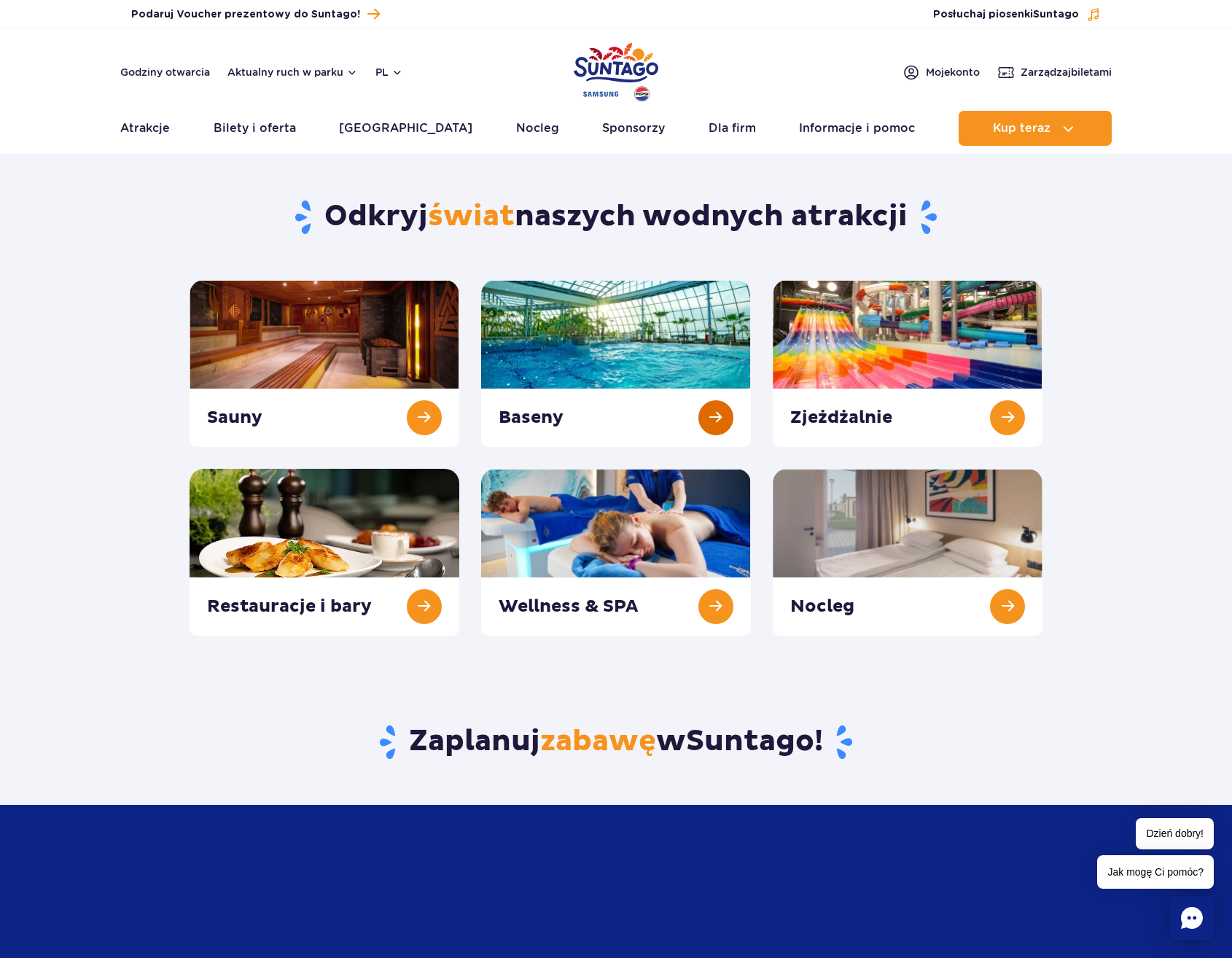
click at [713, 413] on link at bounding box center [615, 363] width 269 height 167
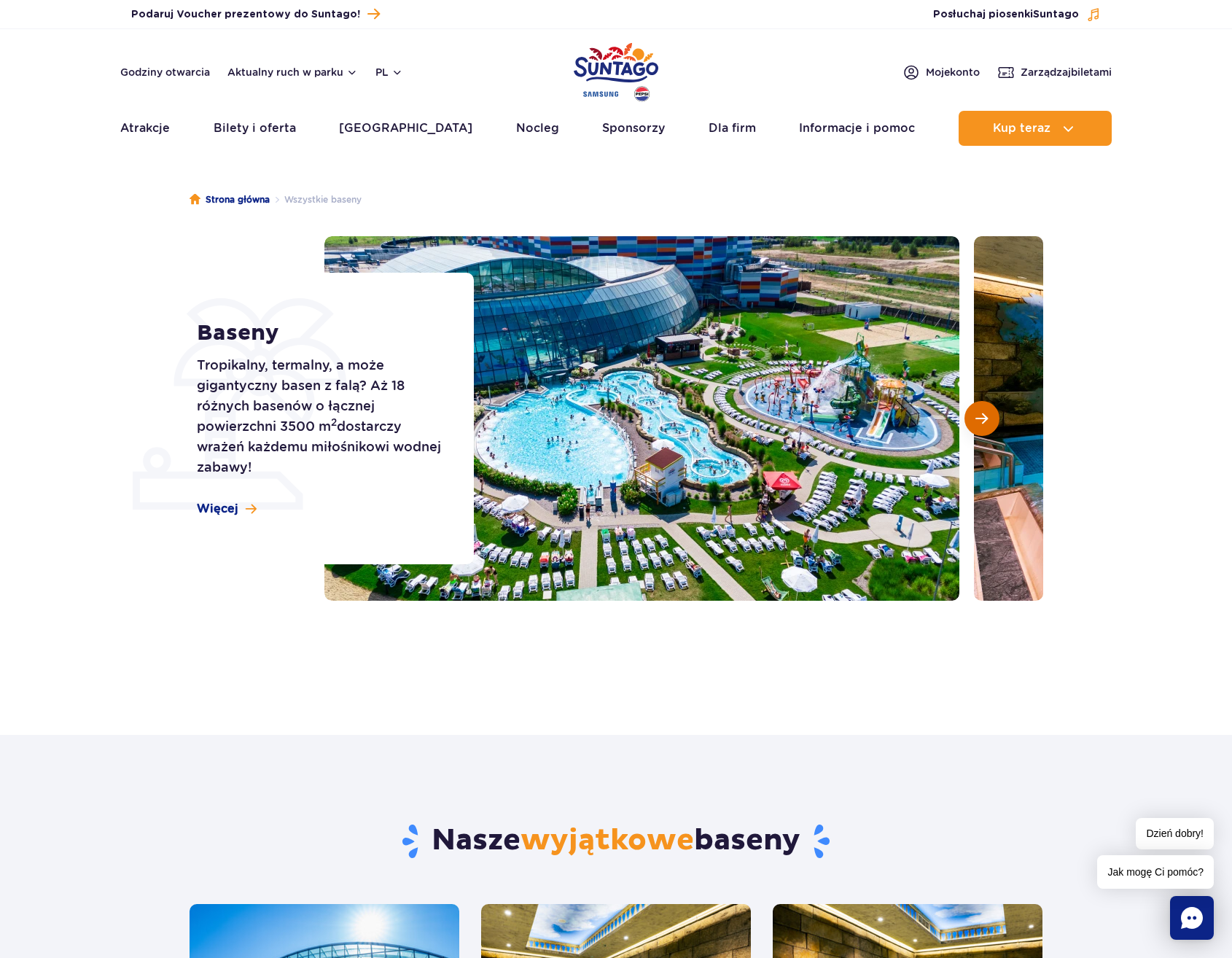
click at [984, 420] on span "Następny slajd" at bounding box center [982, 418] width 13 height 13
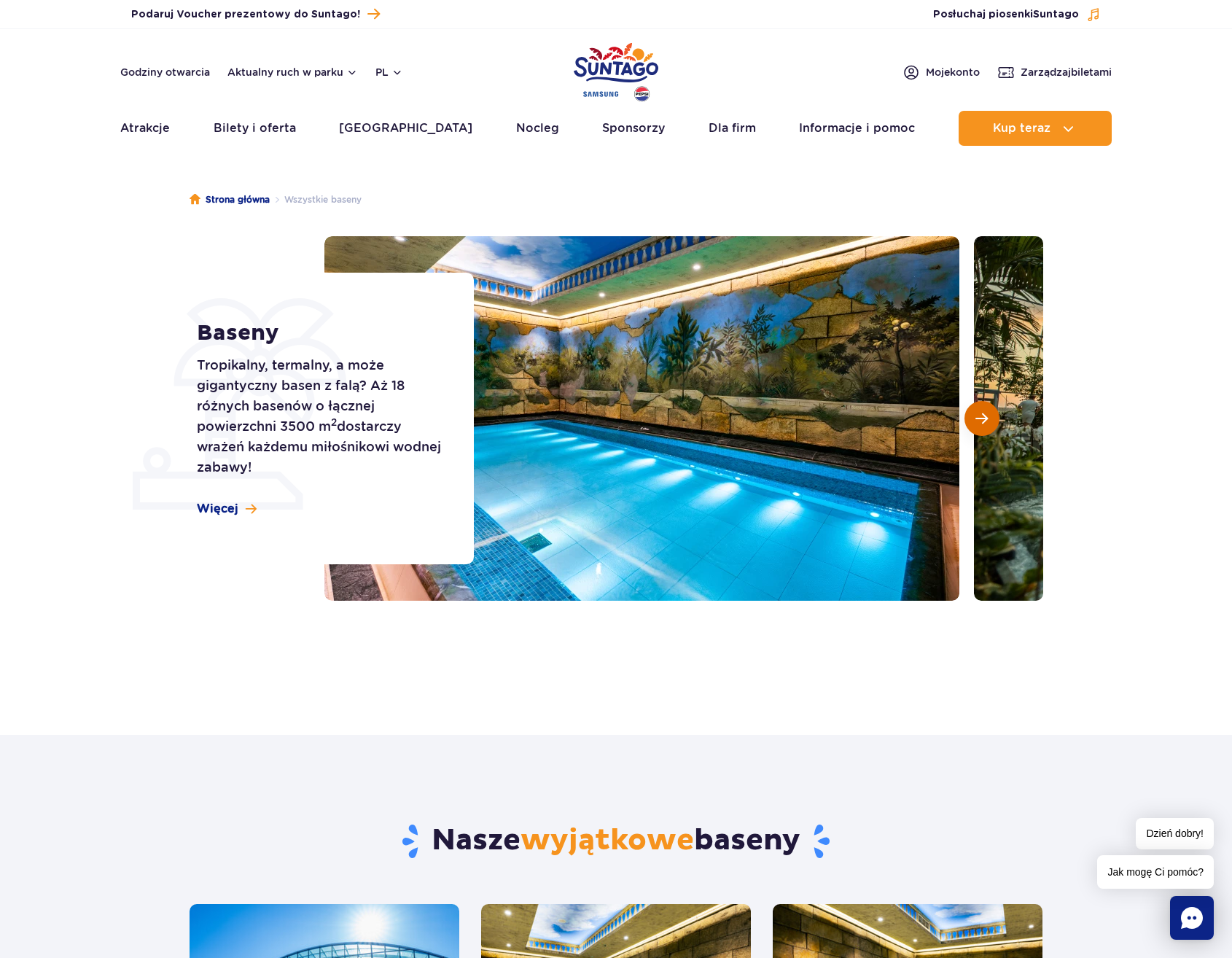
click at [984, 420] on span "Następny slajd" at bounding box center [982, 418] width 13 height 13
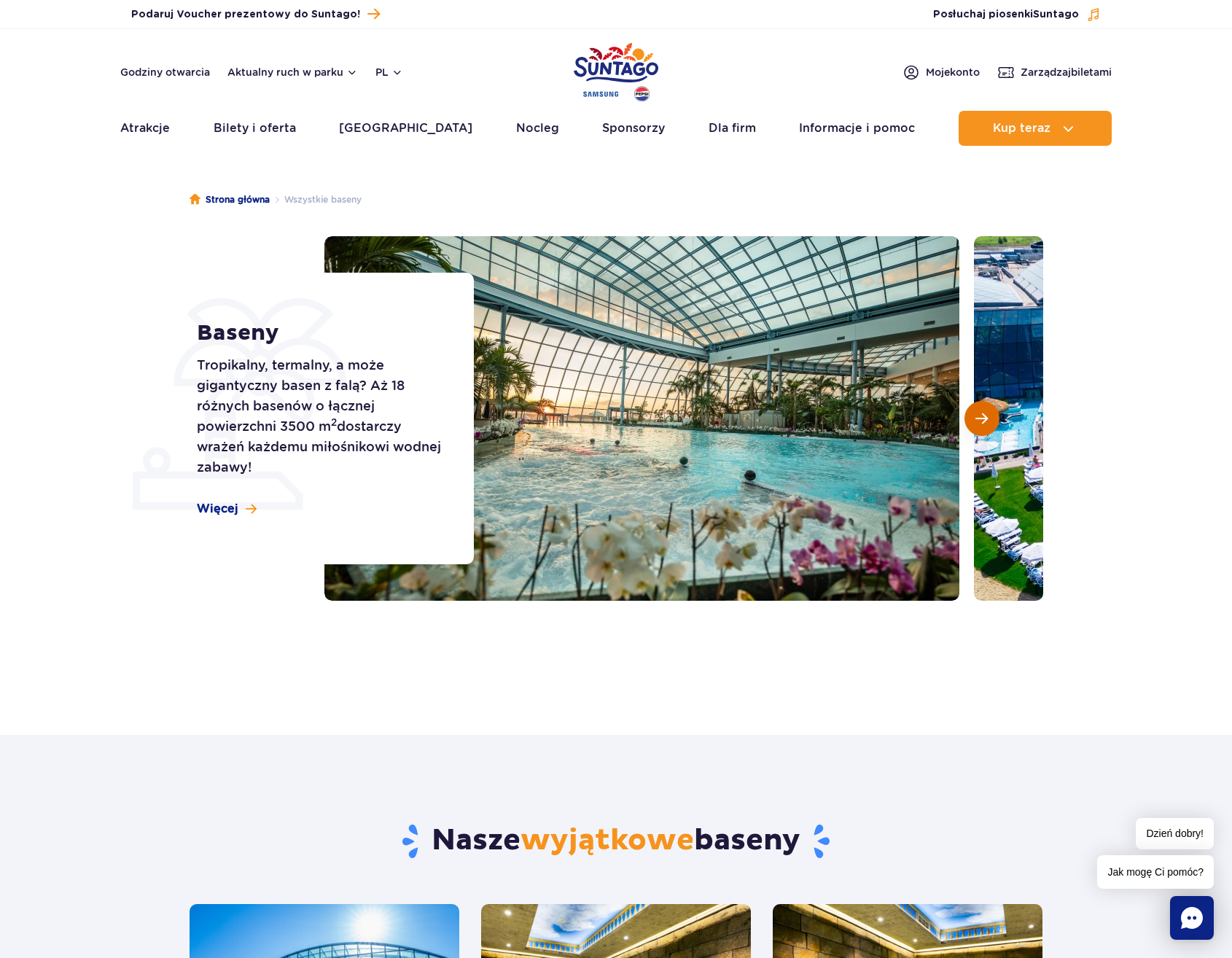
click at [984, 420] on span "Następny slajd" at bounding box center [982, 418] width 13 height 13
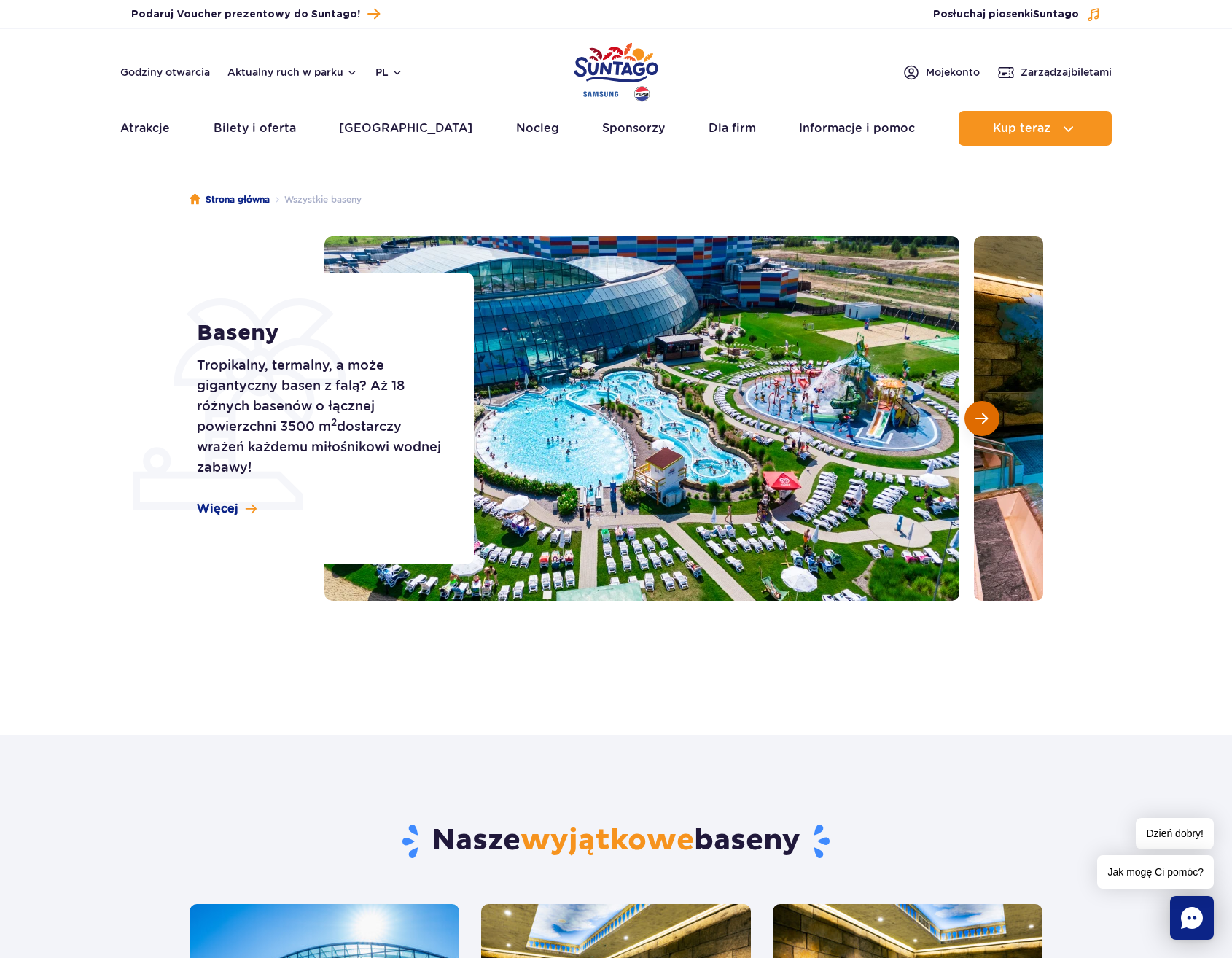
click at [984, 420] on span "Następny slajd" at bounding box center [982, 418] width 13 height 13
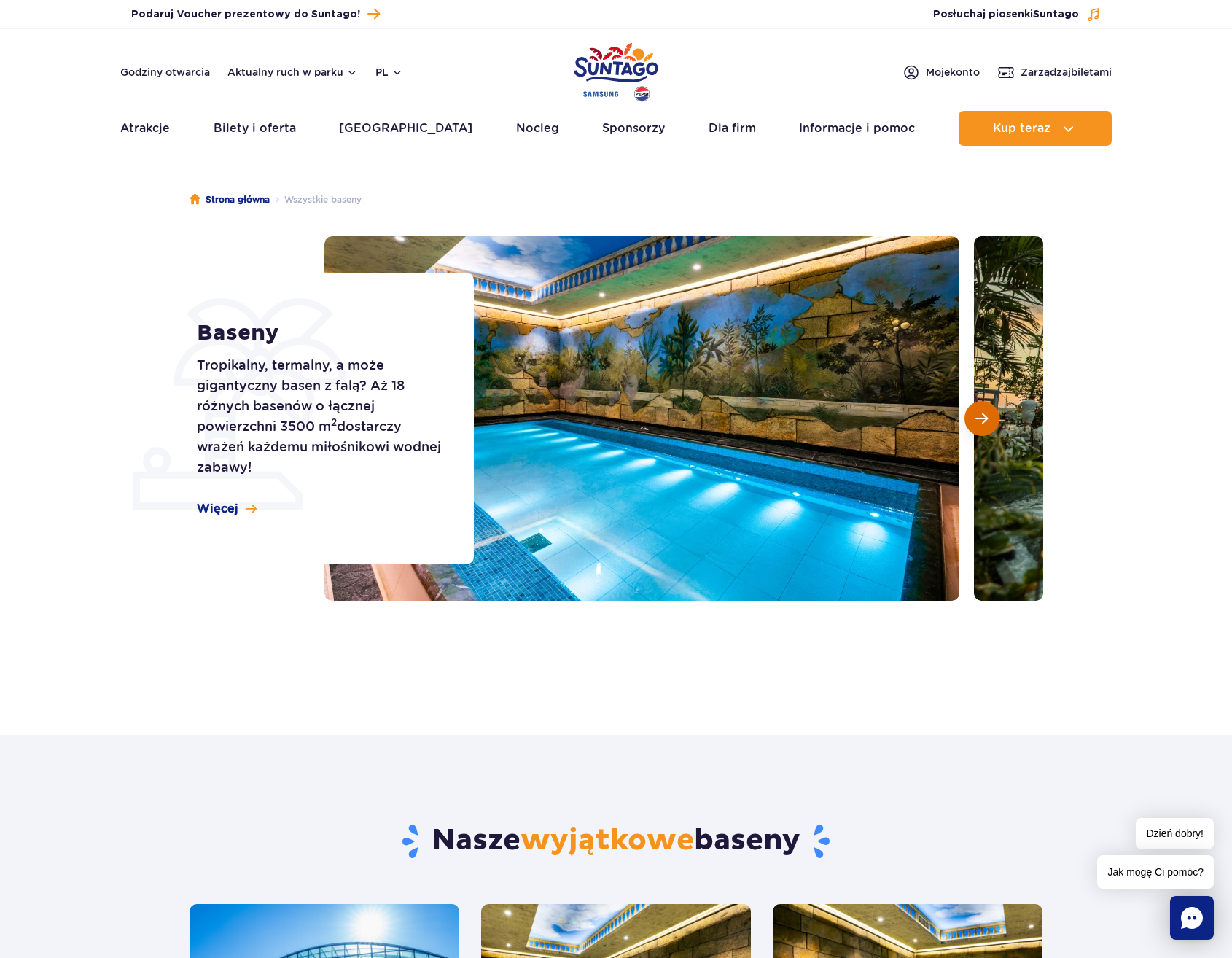
click at [984, 420] on span "Następny slajd" at bounding box center [982, 418] width 13 height 13
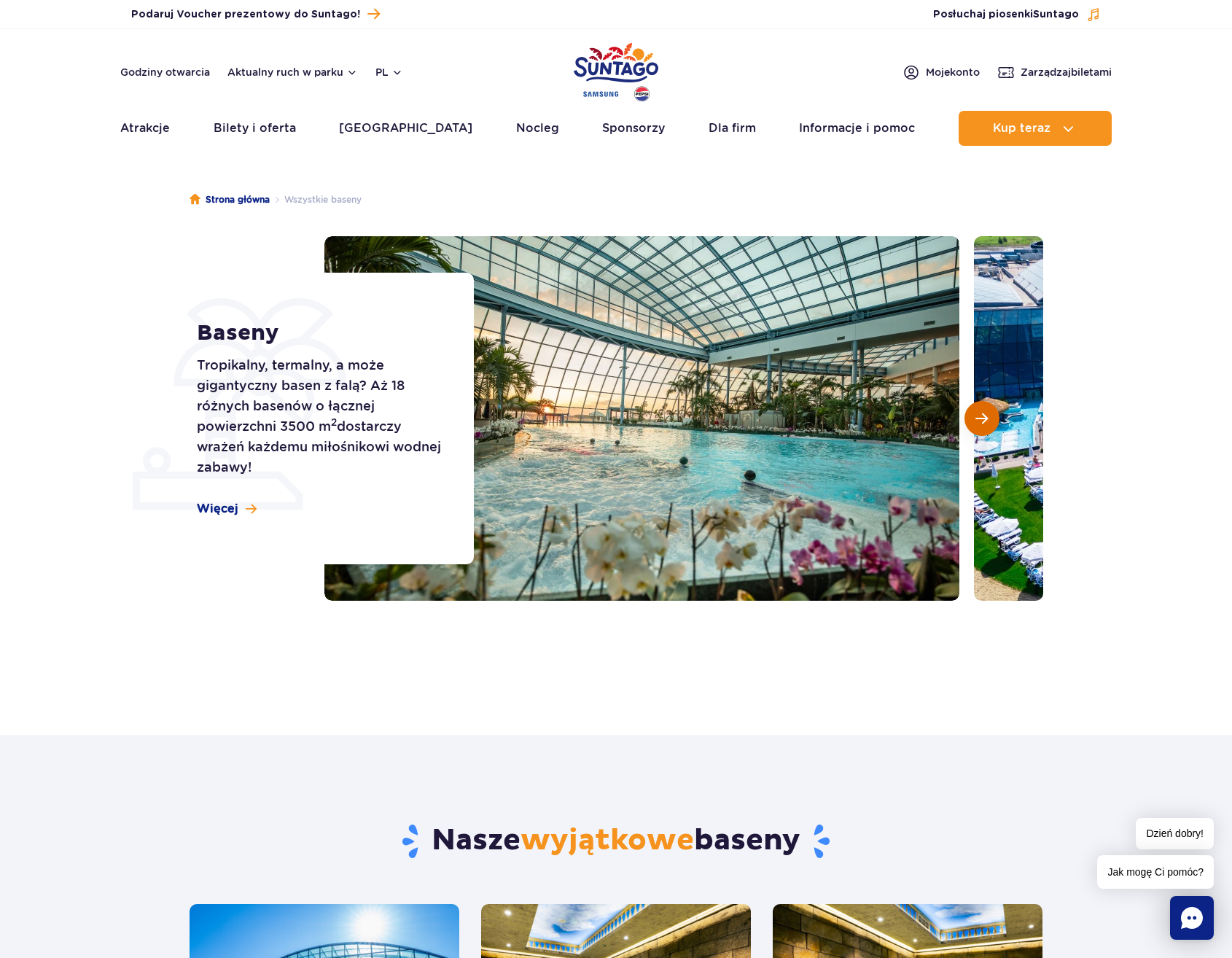
click at [984, 420] on span "Następny slajd" at bounding box center [982, 418] width 13 height 13
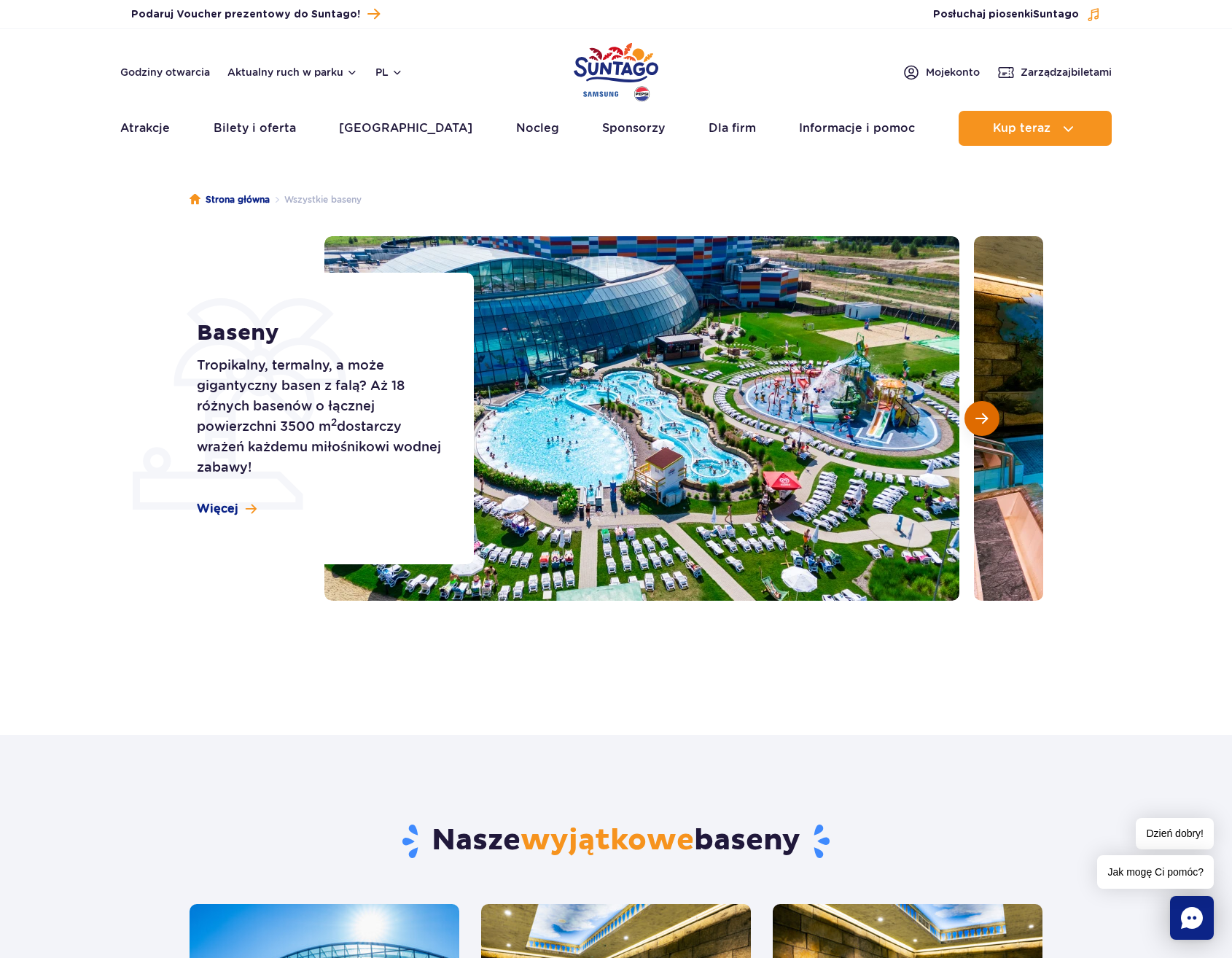
click at [984, 420] on span "Następny slajd" at bounding box center [982, 418] width 13 height 13
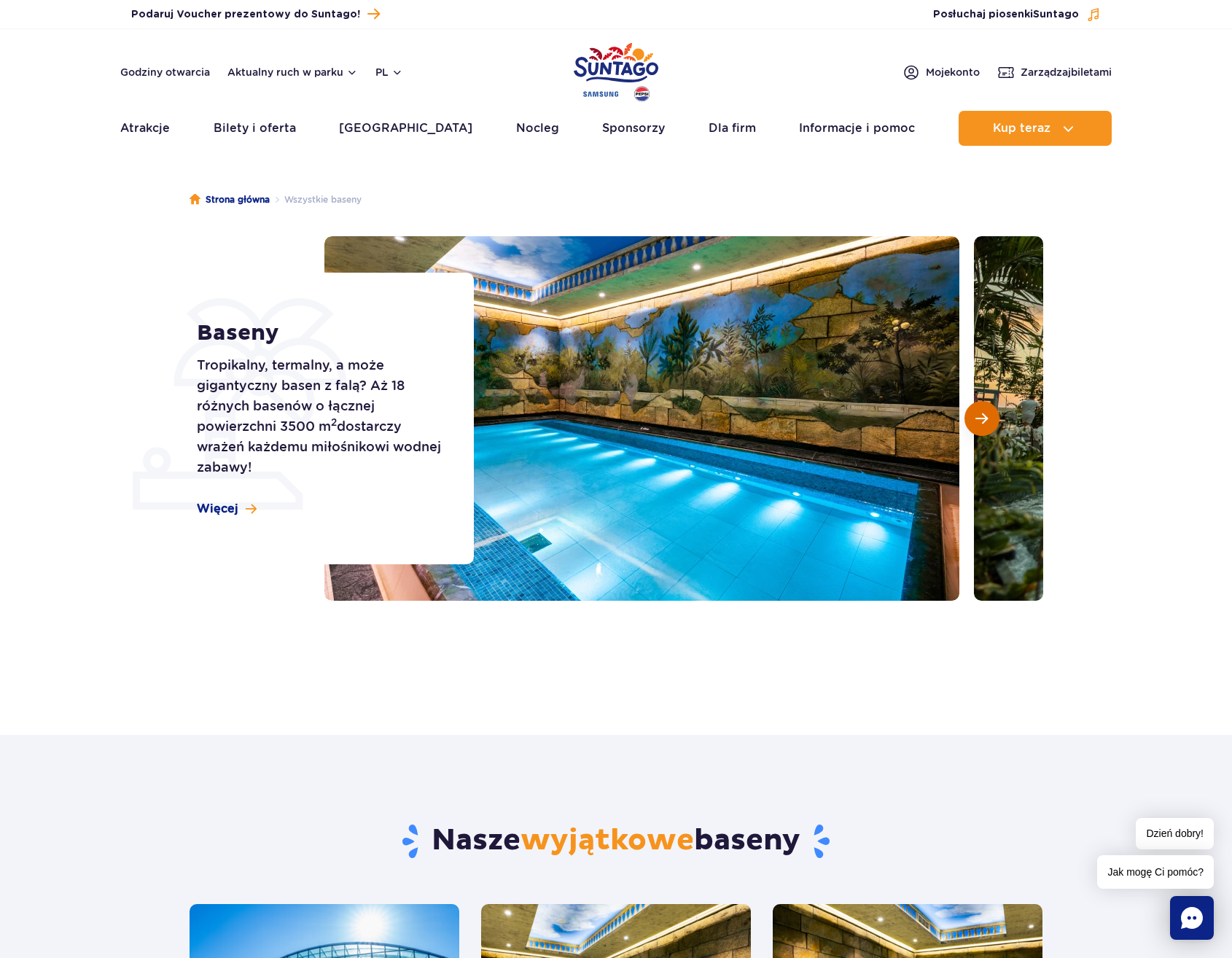
click at [984, 420] on span "Następny slajd" at bounding box center [982, 418] width 13 height 13
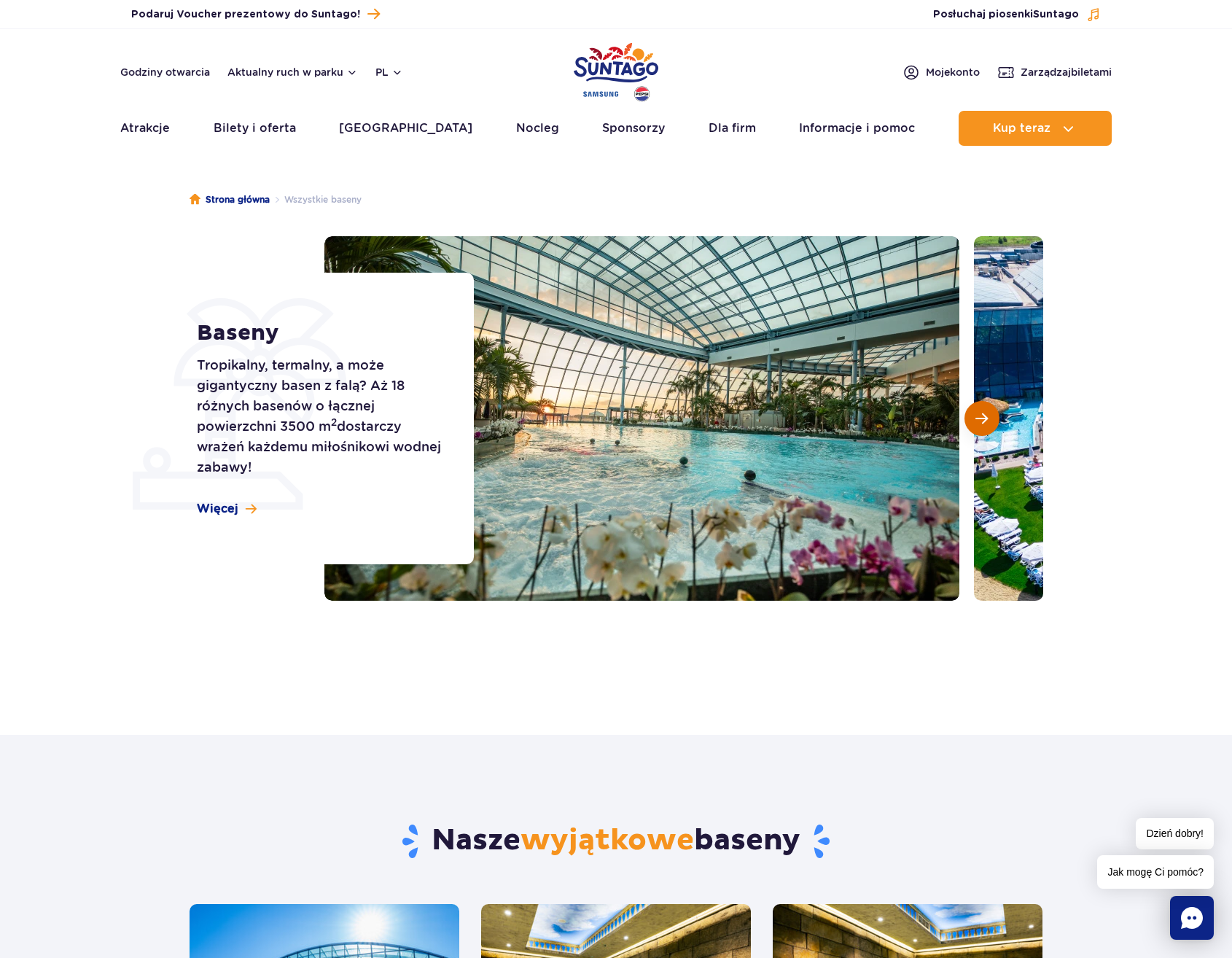
click at [984, 420] on span "Następny slajd" at bounding box center [982, 418] width 13 height 13
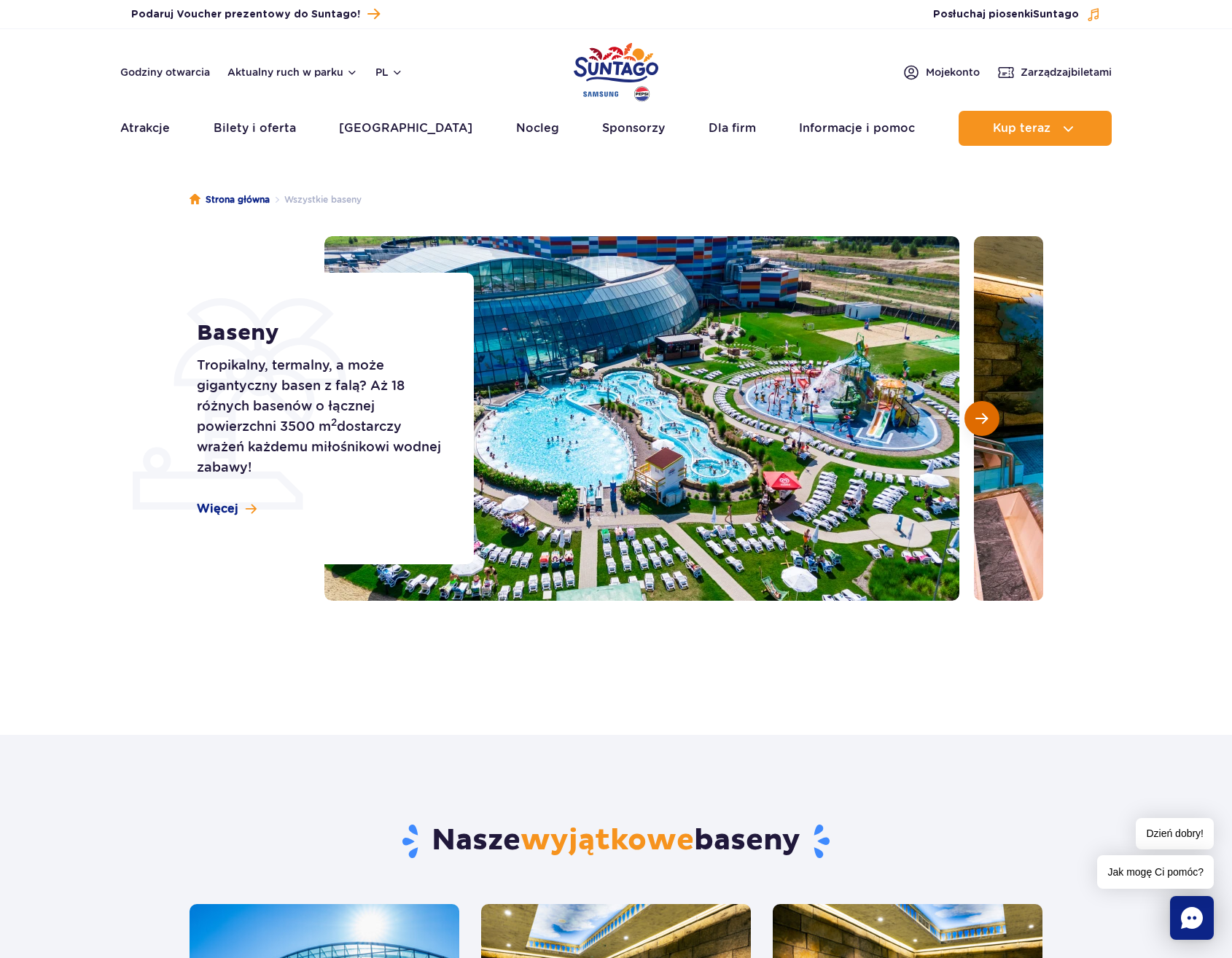
click at [984, 420] on span "Następny slajd" at bounding box center [982, 418] width 13 height 13
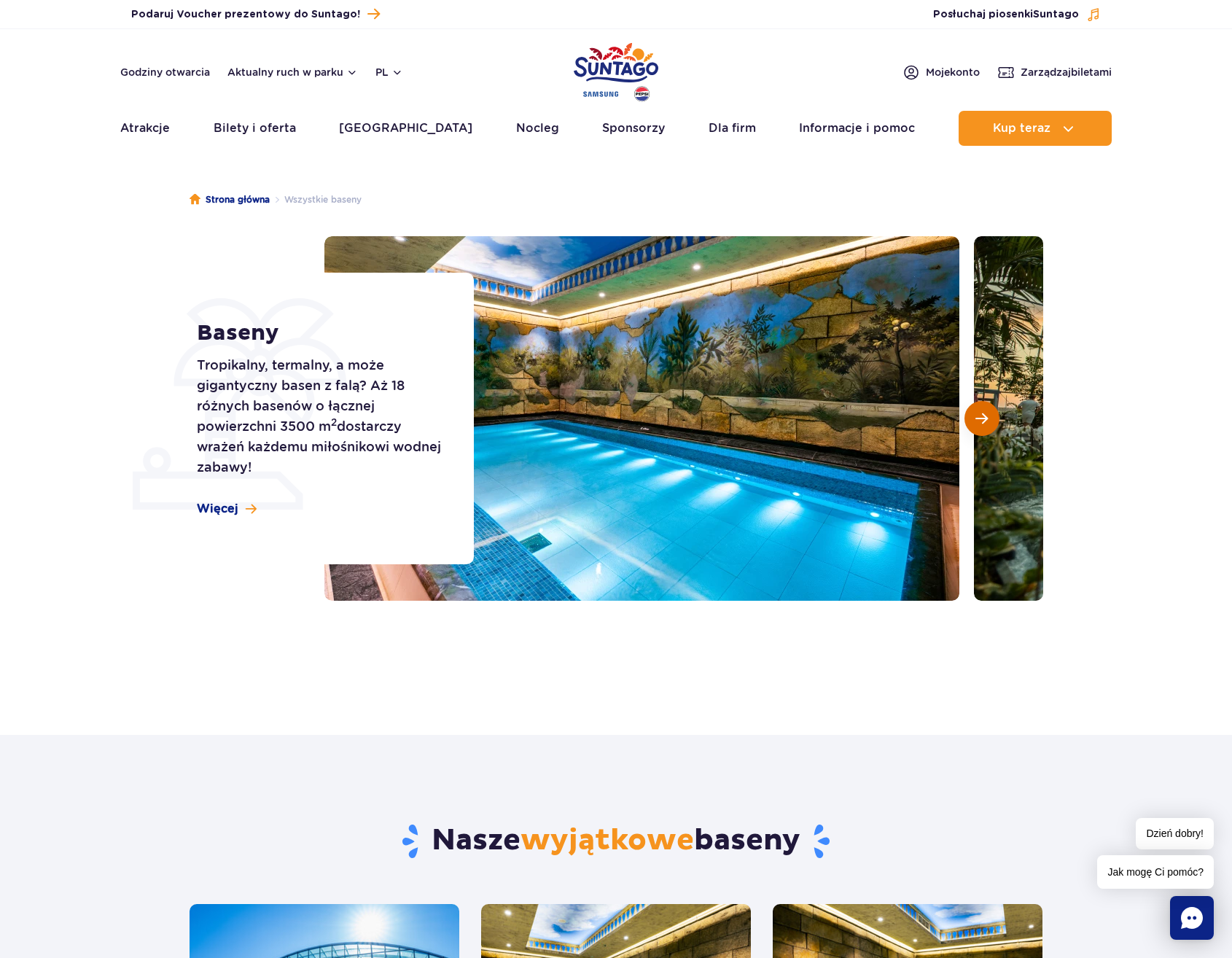
click at [984, 420] on span "Następny slajd" at bounding box center [982, 418] width 13 height 13
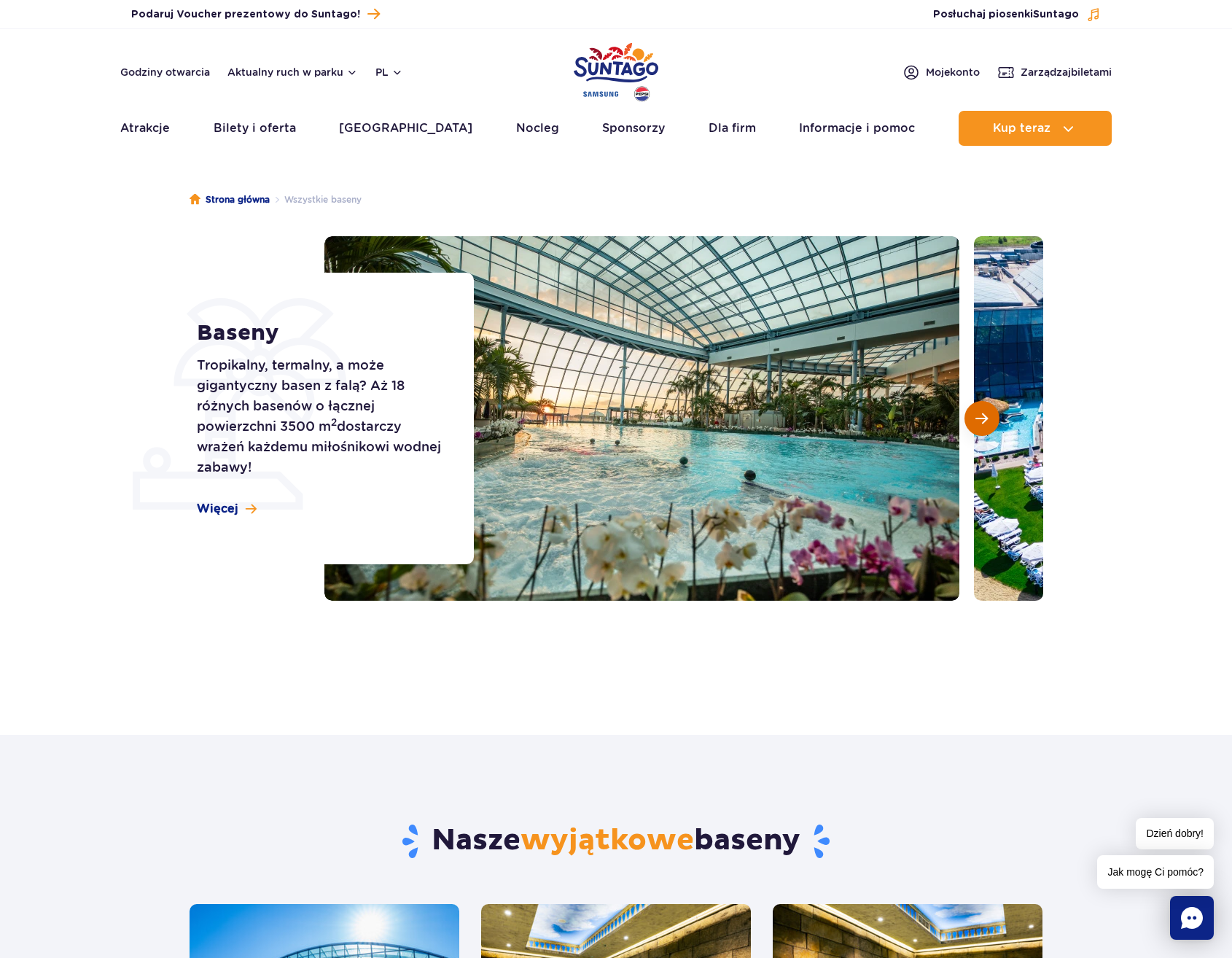
click at [984, 420] on span "Następny slajd" at bounding box center [982, 418] width 13 height 13
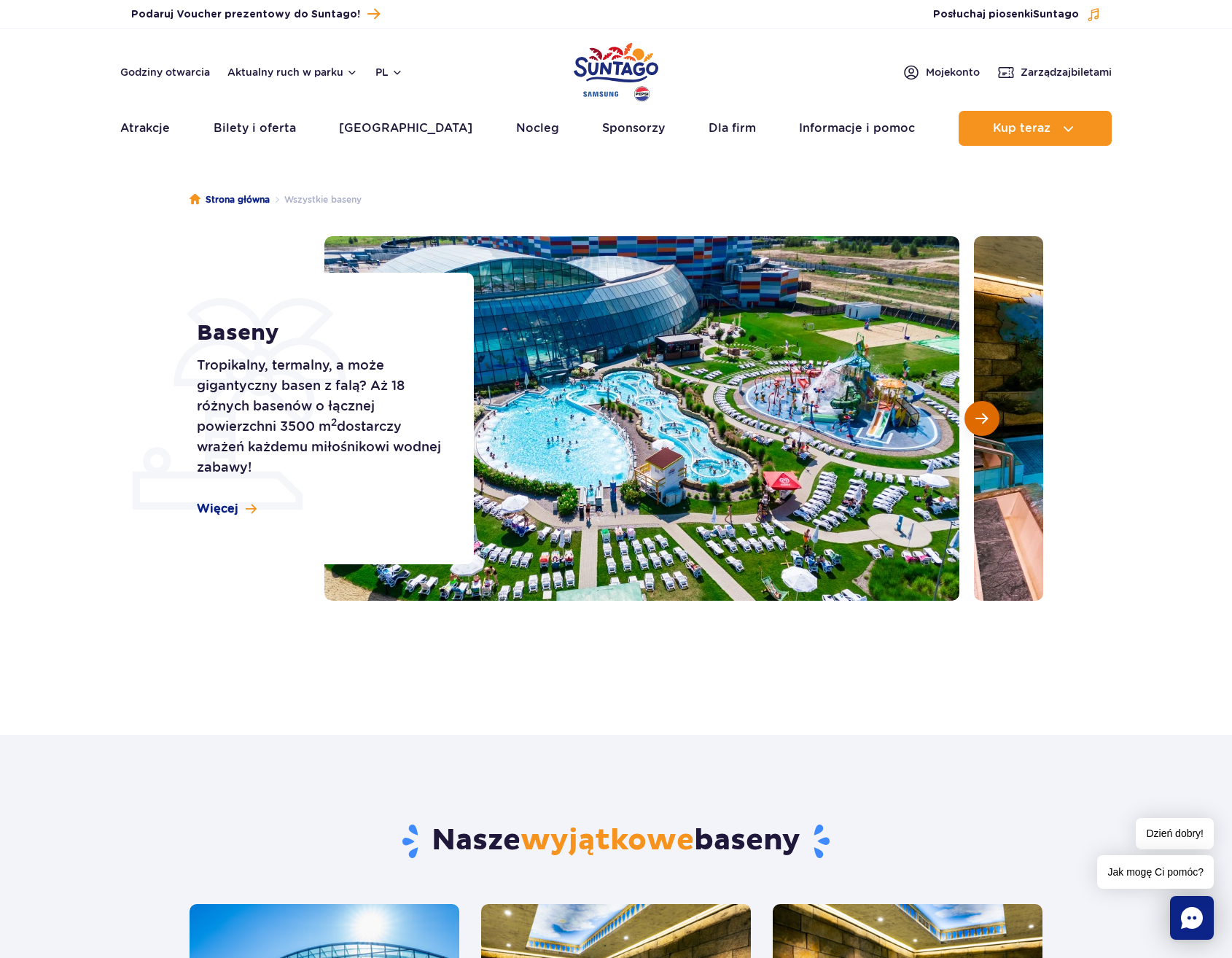
click at [984, 420] on span "Następny slajd" at bounding box center [982, 418] width 13 height 13
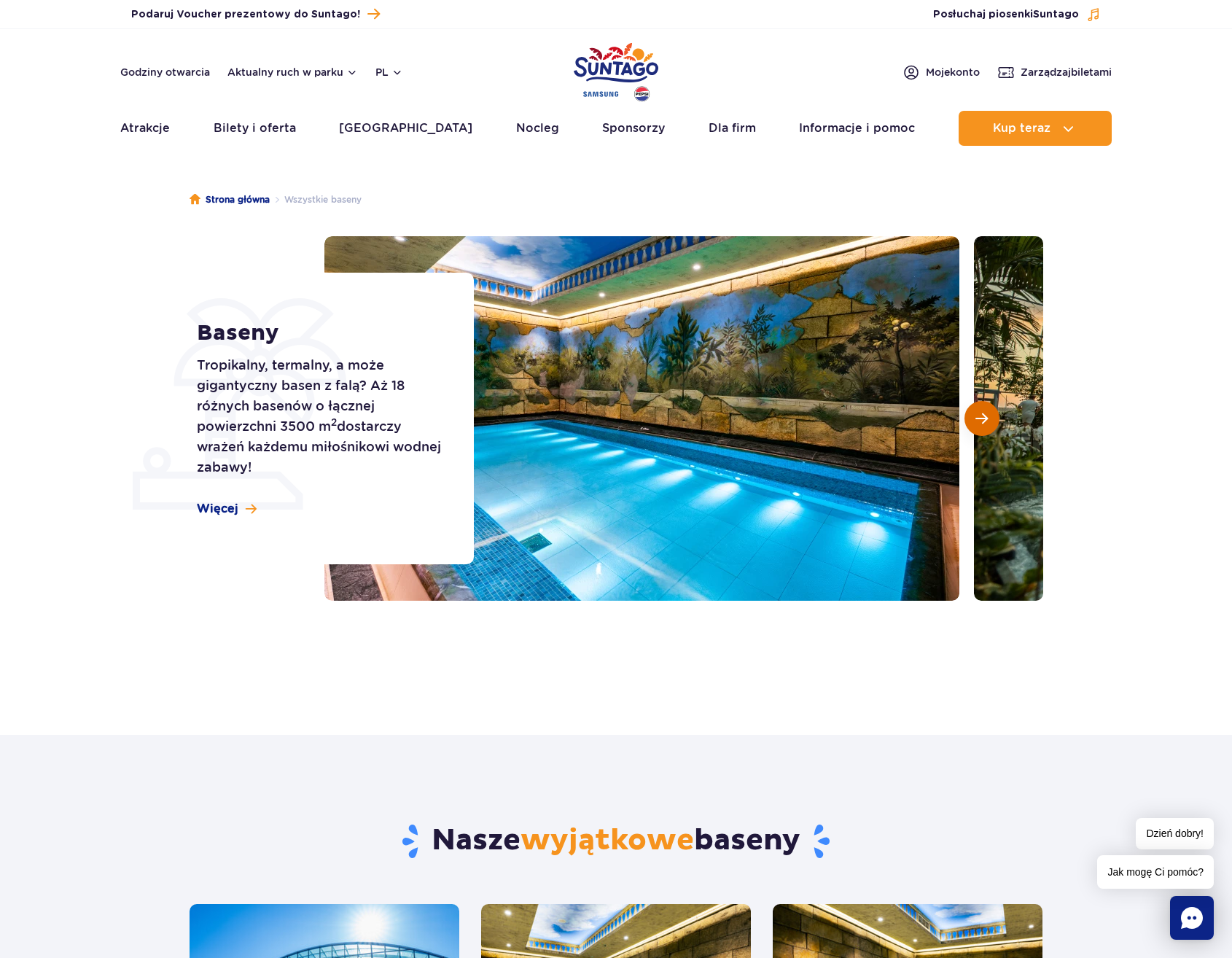
click at [984, 420] on span "Następny slajd" at bounding box center [982, 418] width 13 height 13
